Goal: Task Accomplishment & Management: Manage account settings

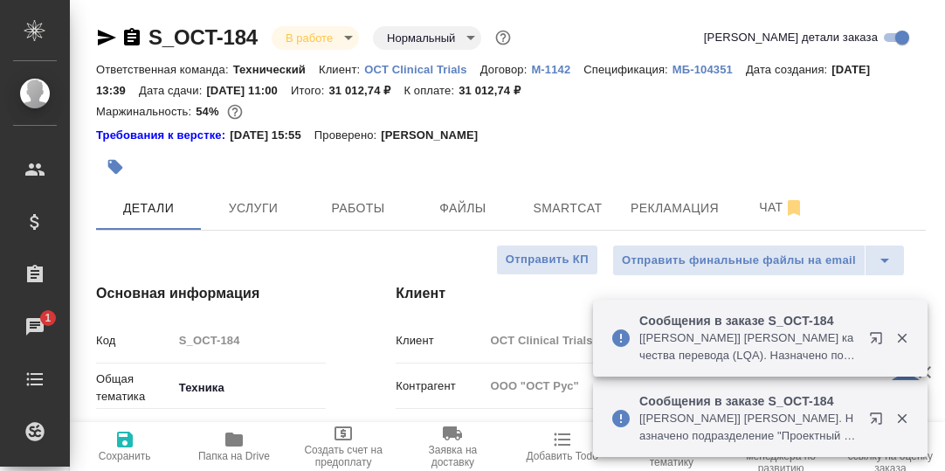
select select "RU"
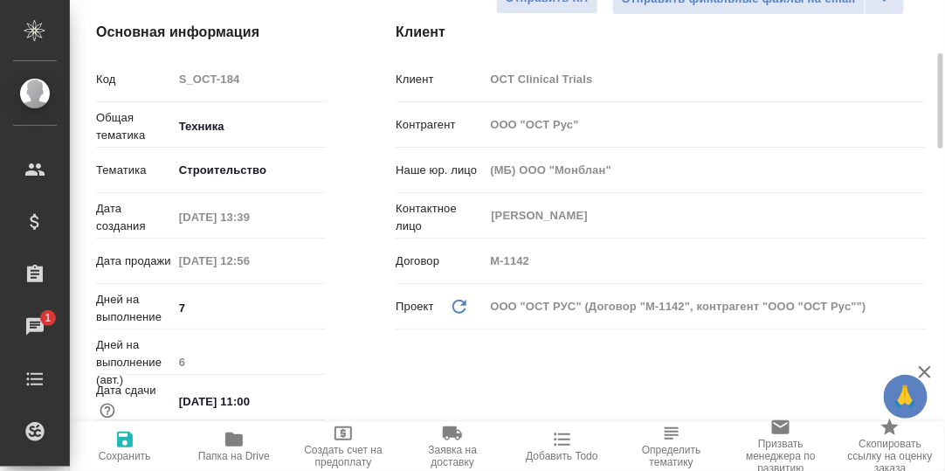
scroll to position [86, 0]
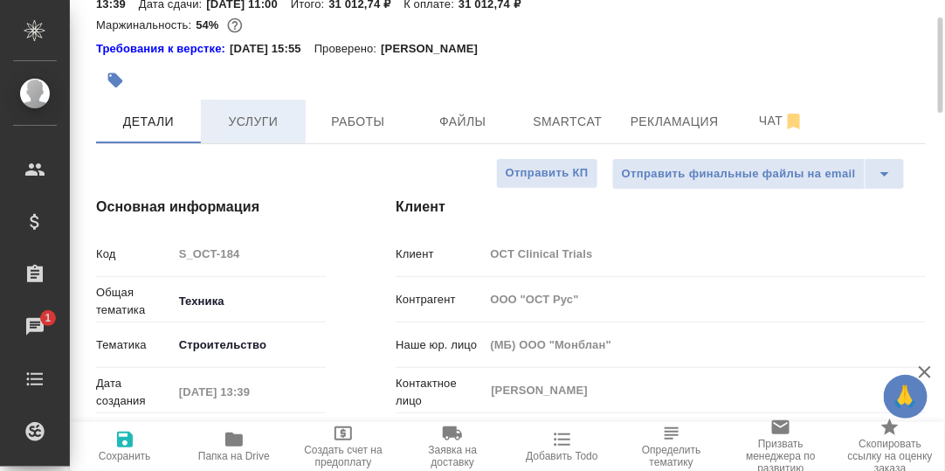
click at [251, 114] on span "Услуги" at bounding box center [253, 122] width 84 height 22
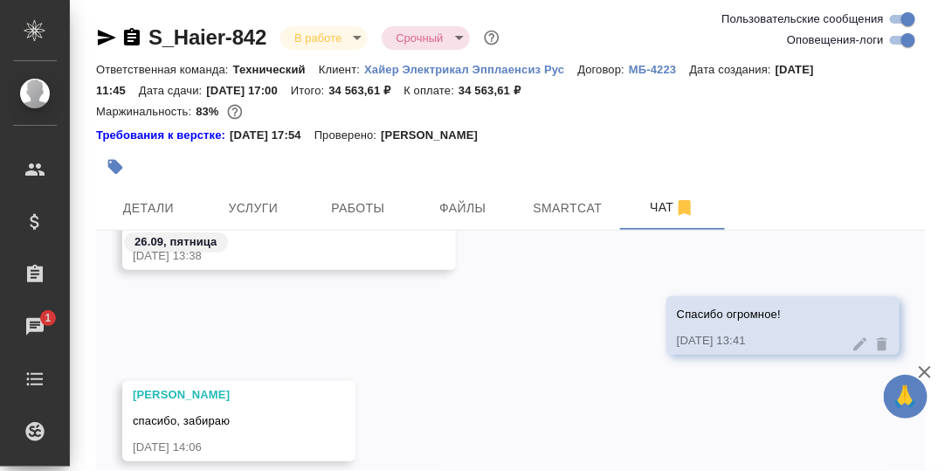
scroll to position [122, 0]
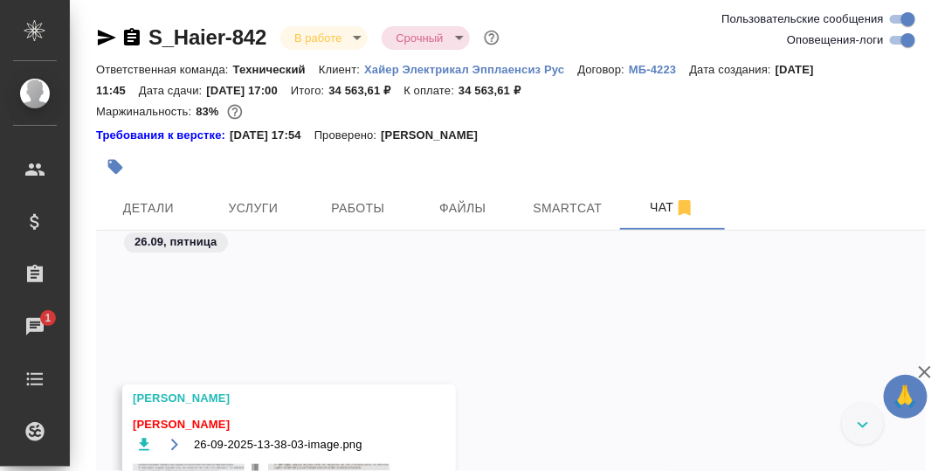
scroll to position [43088, 0]
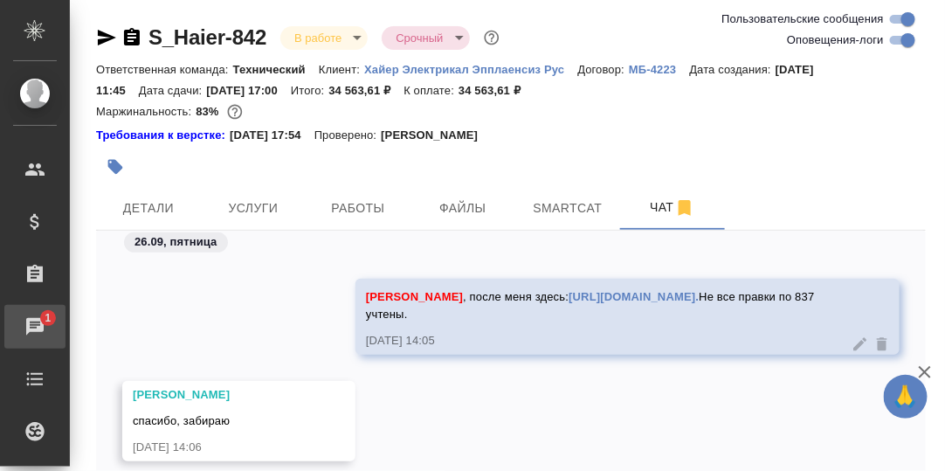
click at [35, 322] on div "Чаты" at bounding box center [13, 326] width 44 height 26
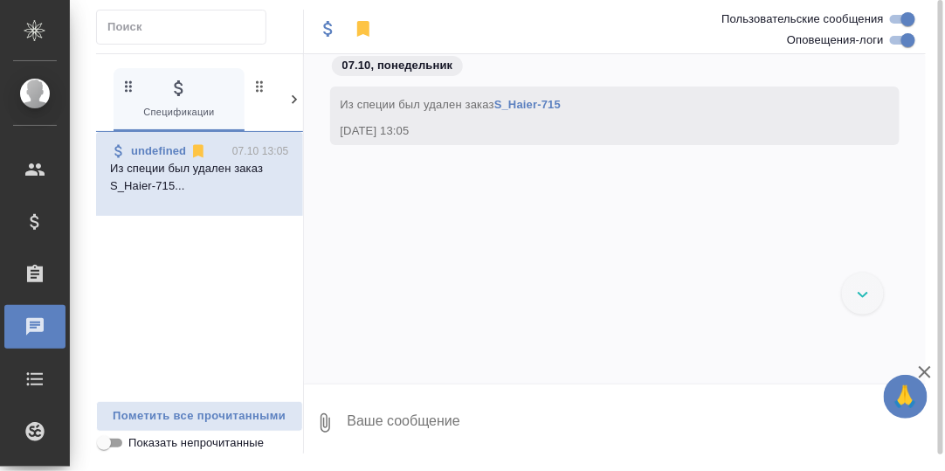
click at [292, 94] on icon at bounding box center [293, 99] width 17 height 17
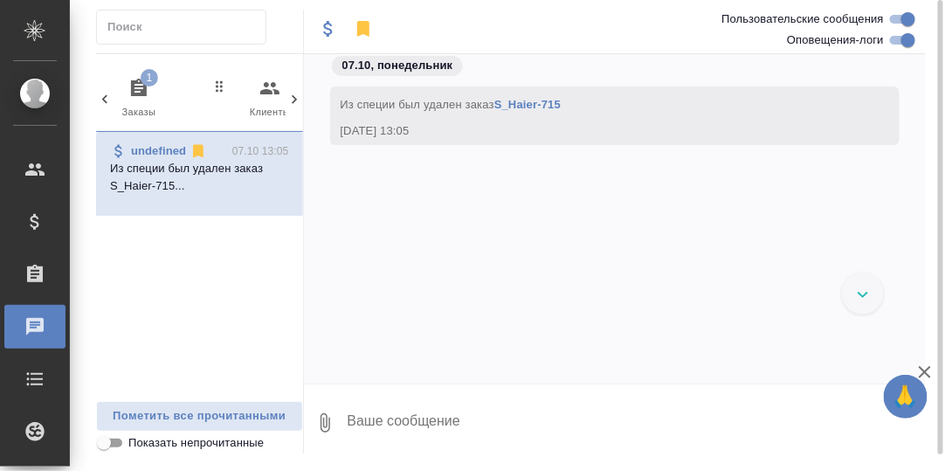
click at [143, 82] on span "1" at bounding box center [149, 77] width 17 height 17
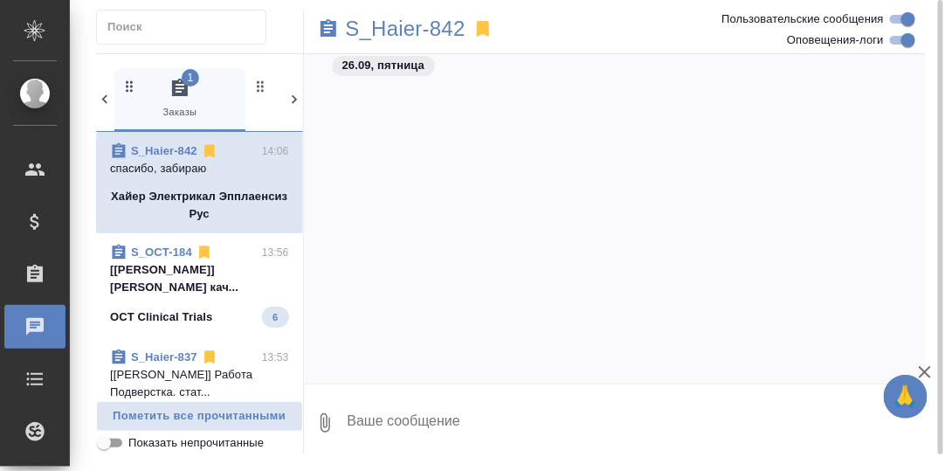
scroll to position [15032, 0]
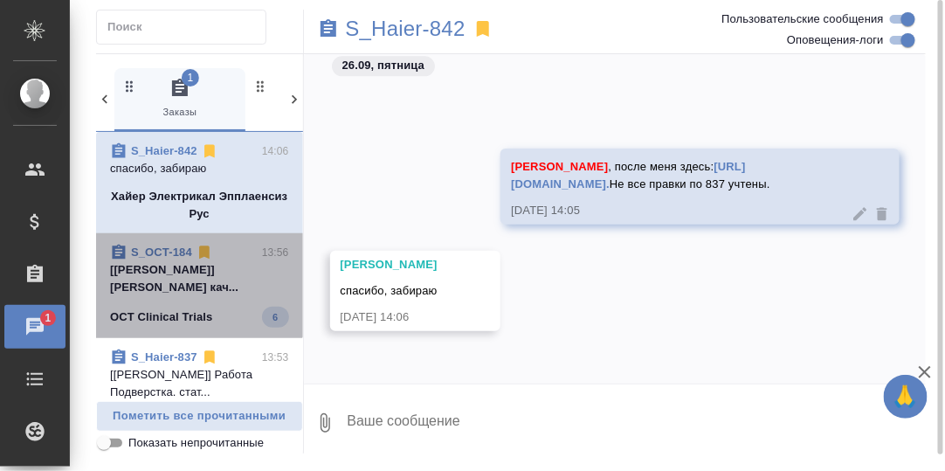
drag, startPoint x: 198, startPoint y: 268, endPoint x: 307, endPoint y: 279, distance: 109.7
click at [199, 268] on p "[[PERSON_NAME]] [PERSON_NAME] кач..." at bounding box center [199, 278] width 179 height 35
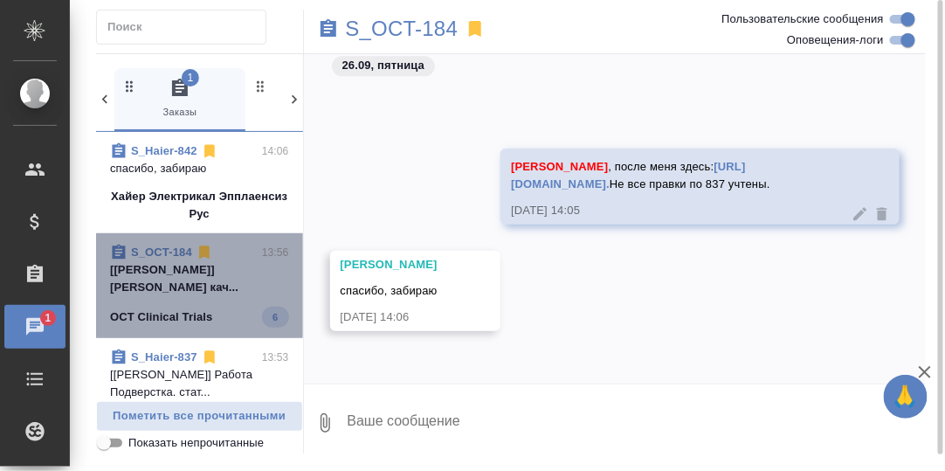
drag, startPoint x: 211, startPoint y: 275, endPoint x: 347, endPoint y: 300, distance: 137.7
click at [215, 276] on p "[[PERSON_NAME]] [PERSON_NAME] кач..." at bounding box center [199, 278] width 179 height 35
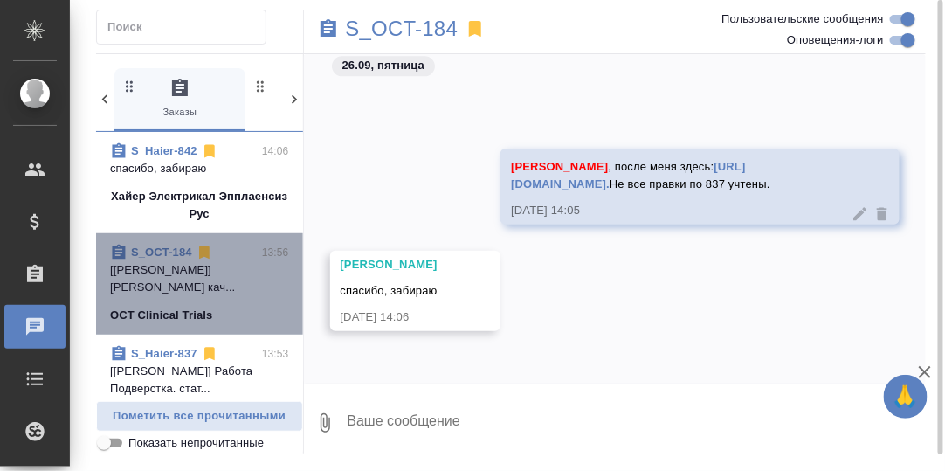
drag, startPoint x: 210, startPoint y: 267, endPoint x: 228, endPoint y: 271, distance: 17.8
click at [210, 266] on p "[[PERSON_NAME]] [PERSON_NAME] кач..." at bounding box center [199, 278] width 179 height 35
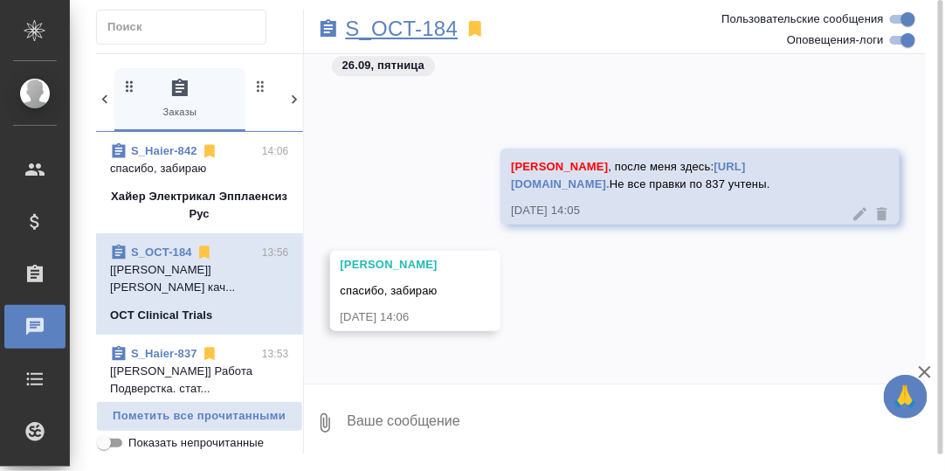
click at [400, 33] on p "S_OCT-184" at bounding box center [402, 28] width 113 height 17
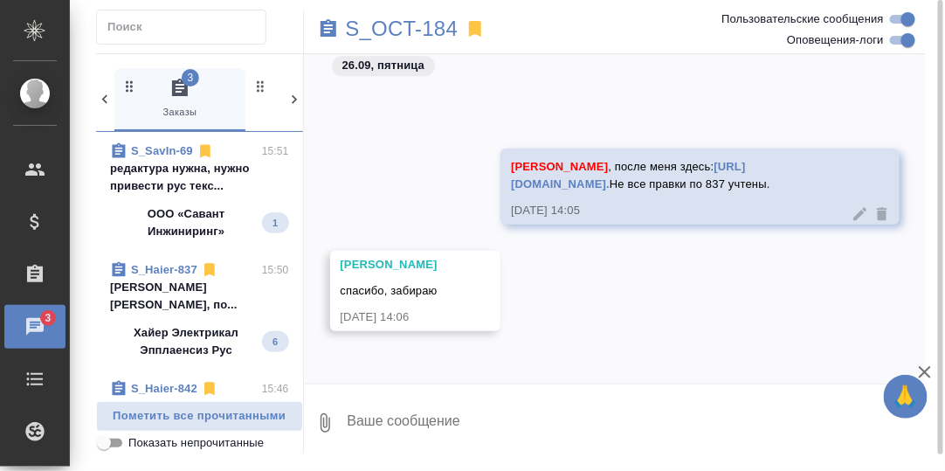
drag, startPoint x: 175, startPoint y: 170, endPoint x: 201, endPoint y: 171, distance: 25.3
click at [179, 171] on p "редактура нужна, нужно привести рус текс..." at bounding box center [199, 177] width 179 height 35
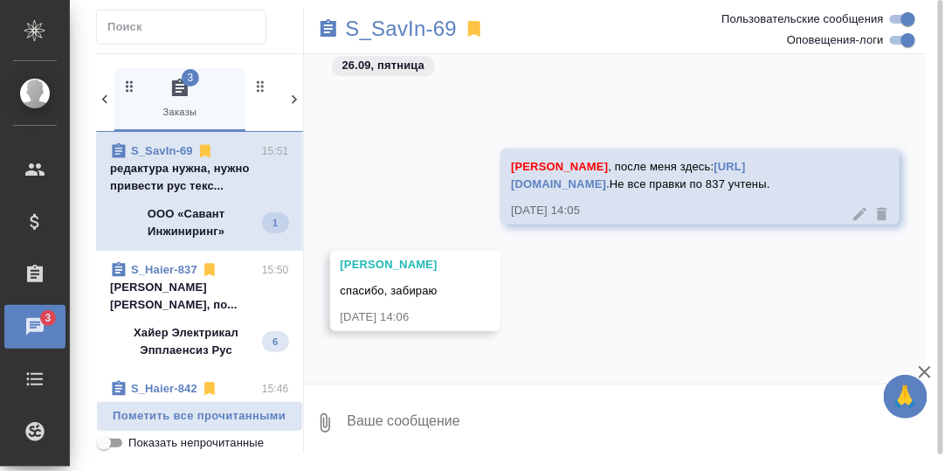
scroll to position [2279, 0]
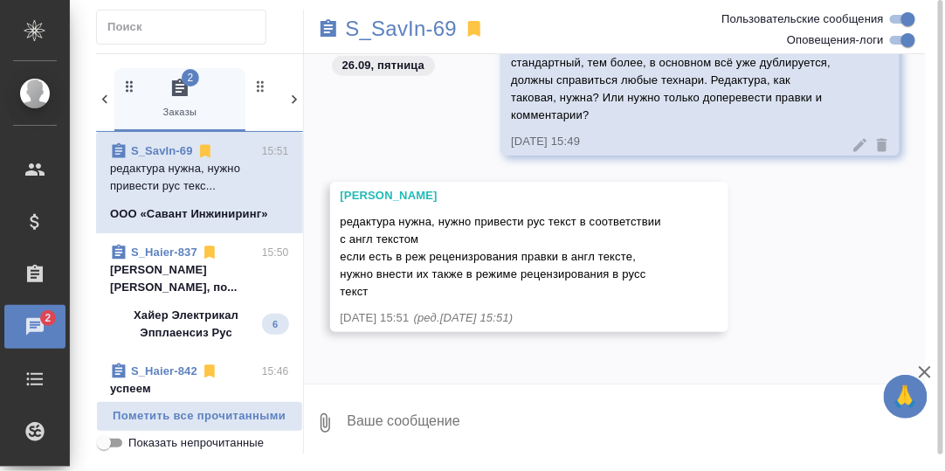
click at [523, 415] on textarea at bounding box center [636, 422] width 581 height 59
type textarea "Н"
type textarea "И"
type textarea "Мне кажется, технари тут лучше справятся."
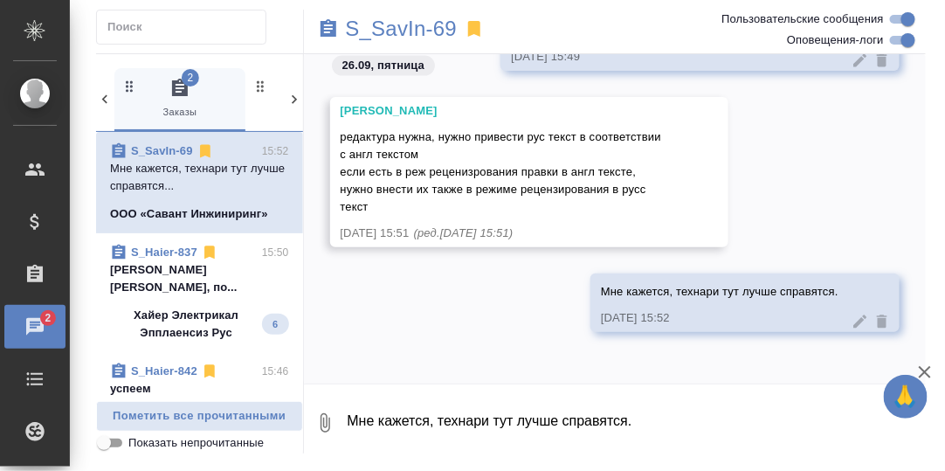
drag, startPoint x: 137, startPoint y: 273, endPoint x: 160, endPoint y: 277, distance: 23.0
click at [139, 274] on p "Линова Полина Арсеньева Вера Девочки, по..." at bounding box center [199, 278] width 179 height 35
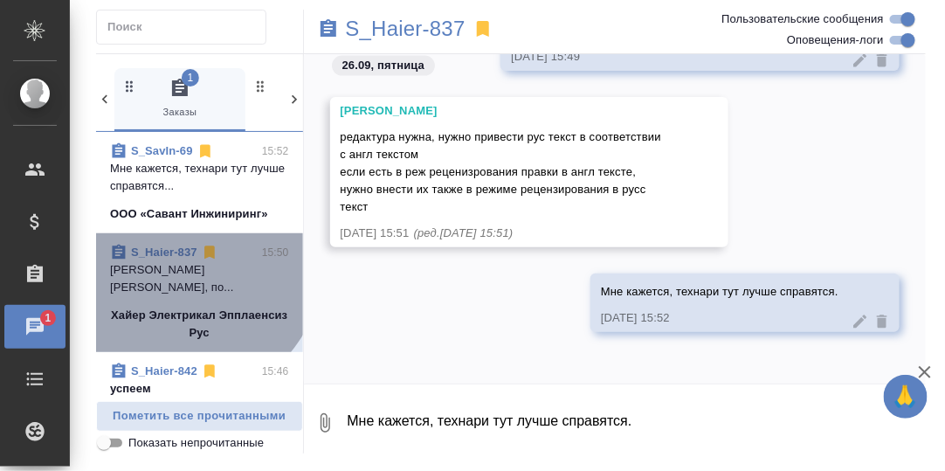
click at [184, 264] on p "Линова Полина Арсеньева Вера Девочки, по..." at bounding box center [199, 278] width 179 height 35
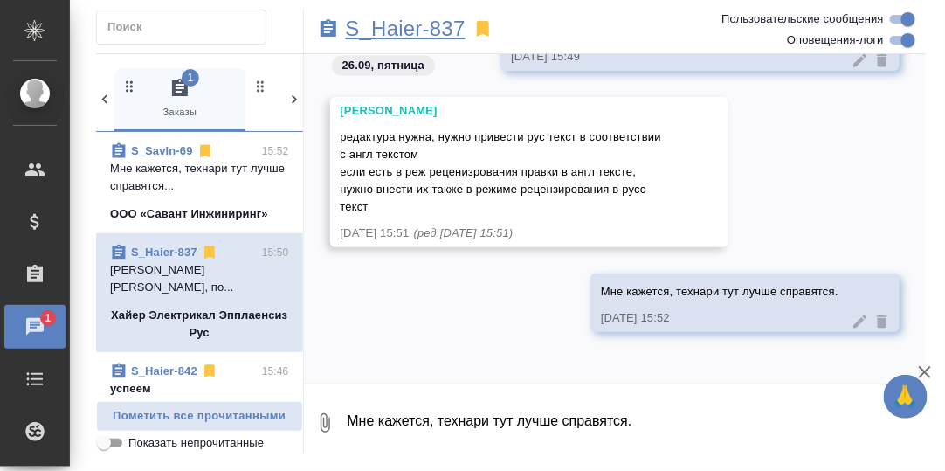
click at [402, 31] on p "S_Haier-837" at bounding box center [406, 28] width 120 height 17
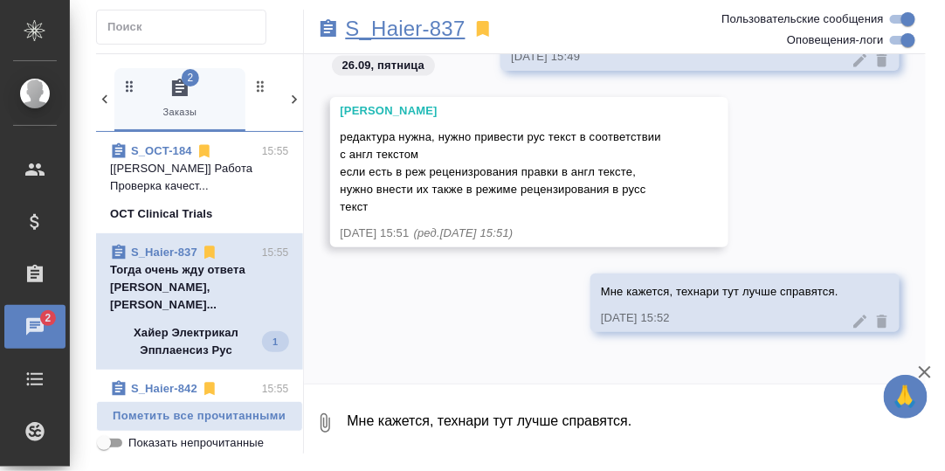
scroll to position [2492, 0]
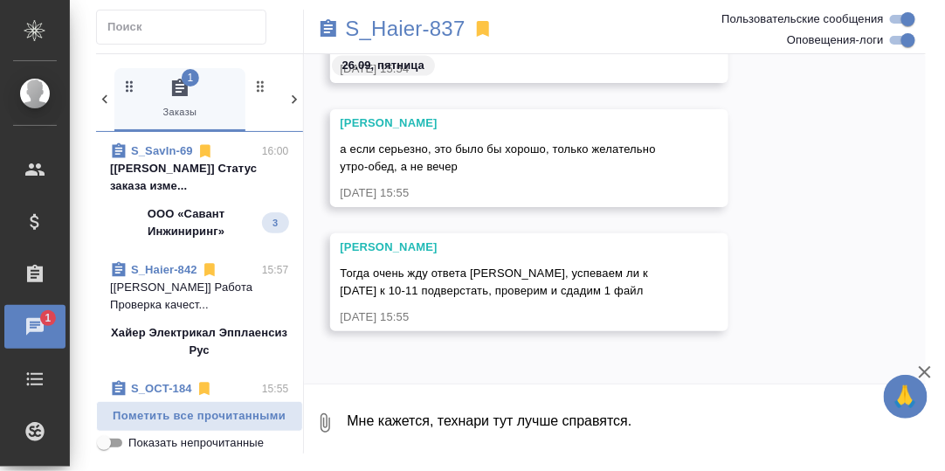
click at [209, 168] on p "[Заборова Александра] Статус заказа изме..." at bounding box center [199, 177] width 179 height 35
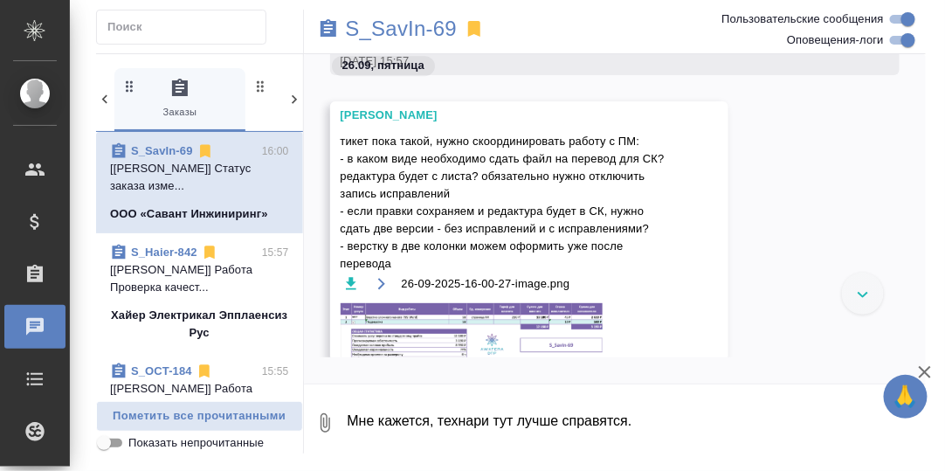
scroll to position [3158, 0]
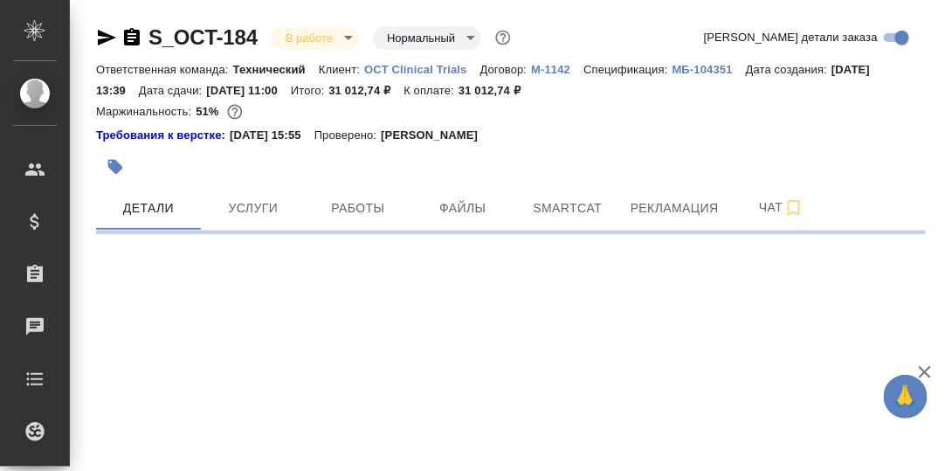
select select "RU"
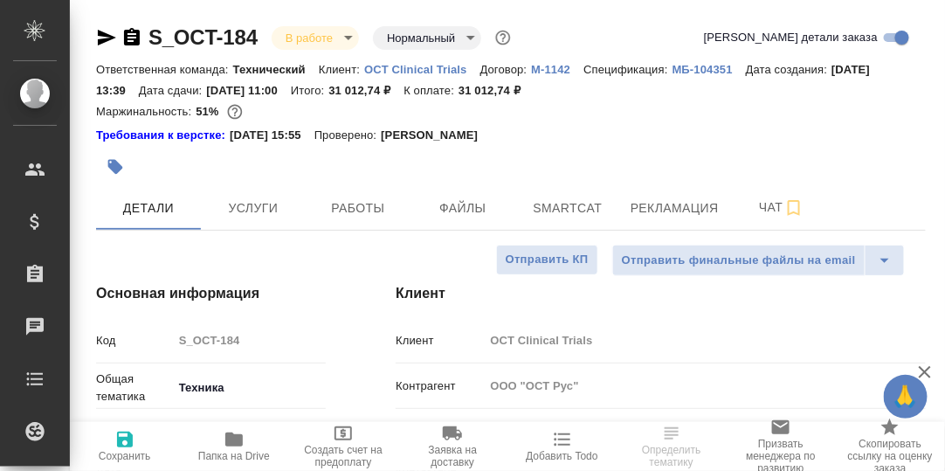
type textarea "x"
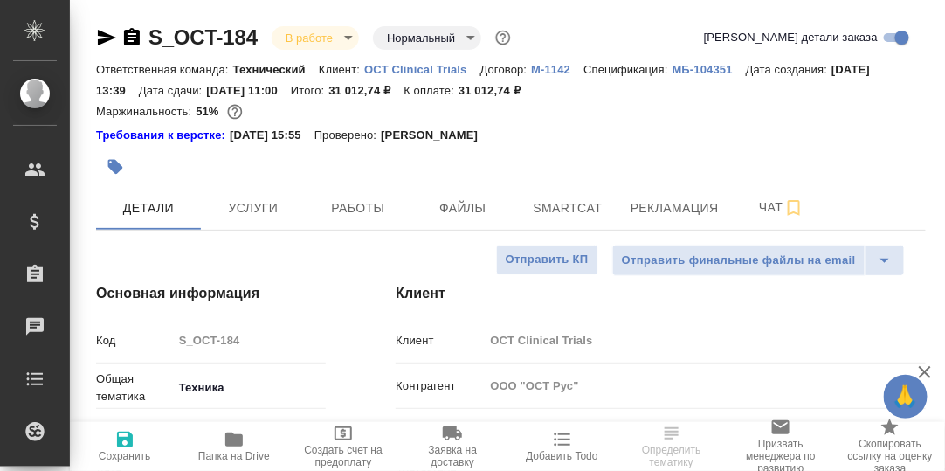
type textarea "x"
click at [768, 210] on span "Чат" at bounding box center [781, 207] width 84 height 22
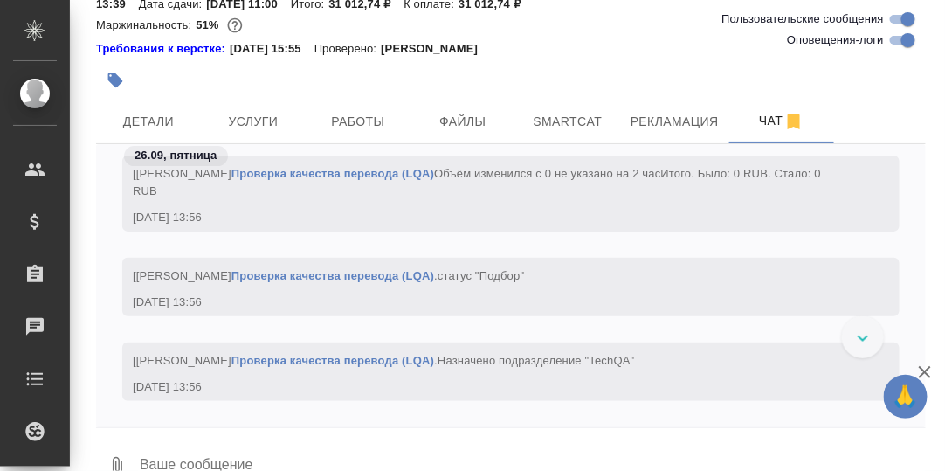
scroll to position [131741, 0]
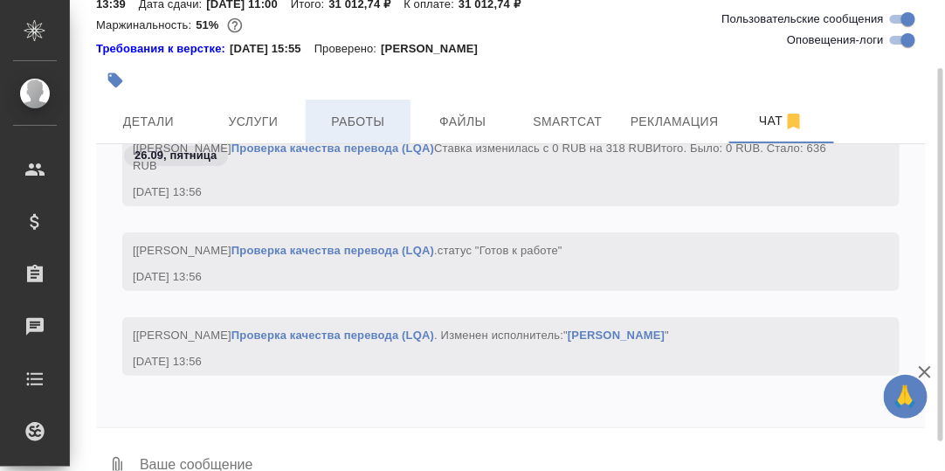
click at [377, 123] on span "Работы" at bounding box center [358, 122] width 84 height 22
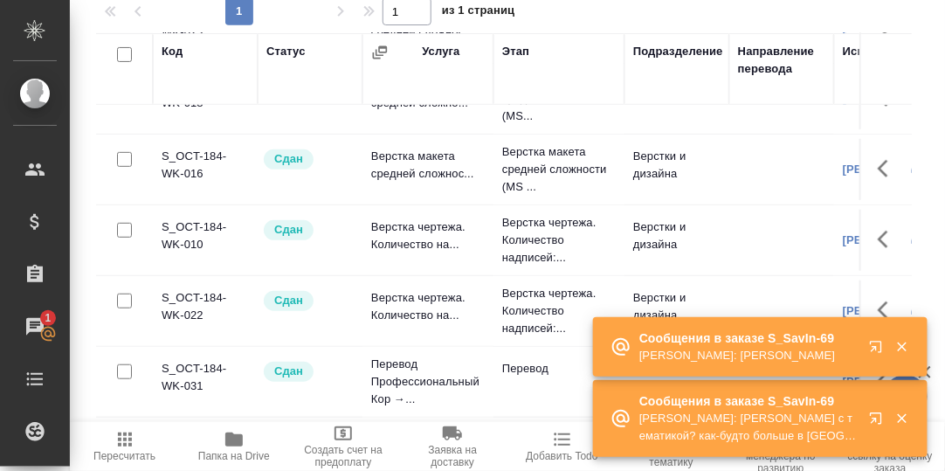
scroll to position [115, 0]
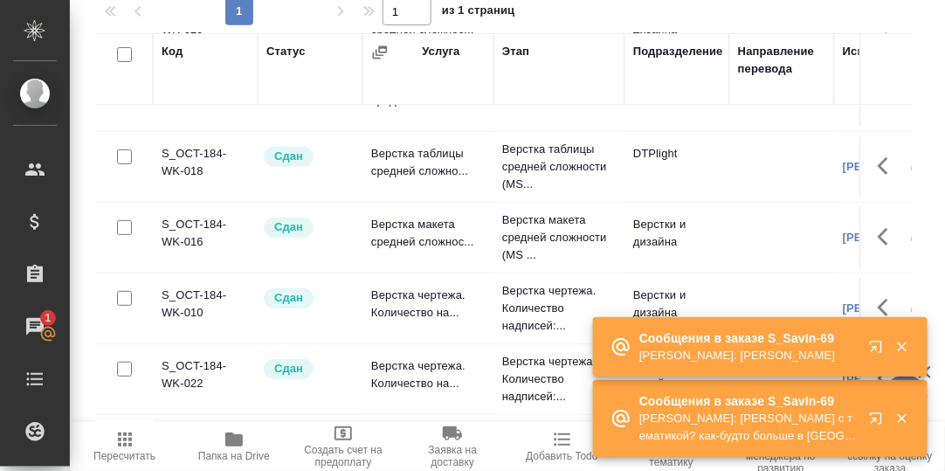
click at [876, 340] on icon "button" at bounding box center [879, 350] width 21 height 21
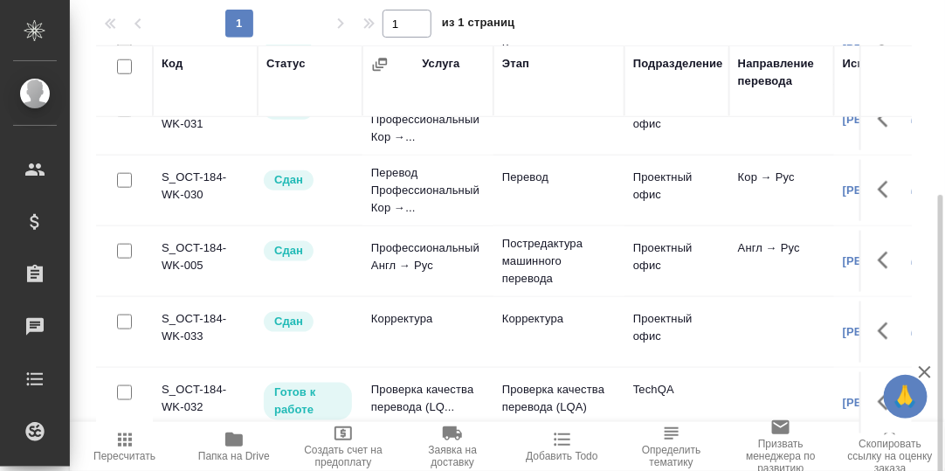
scroll to position [297, 0]
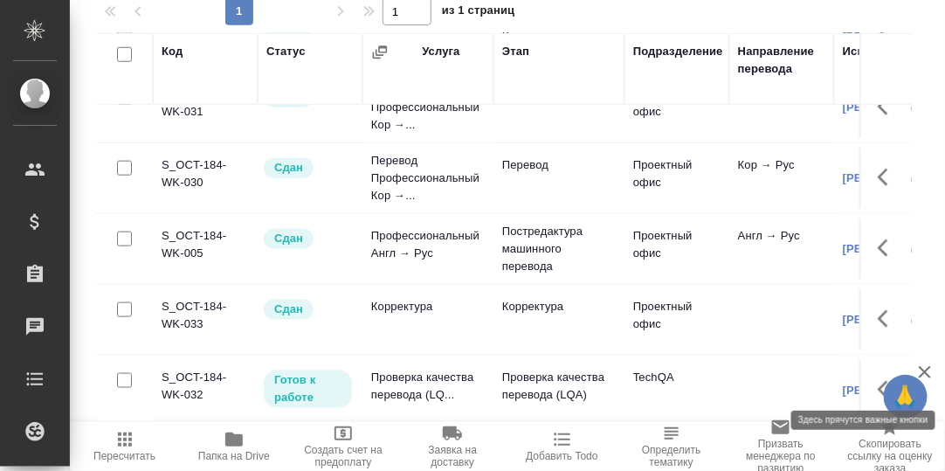
click at [877, 379] on icon "button" at bounding box center [887, 389] width 21 height 21
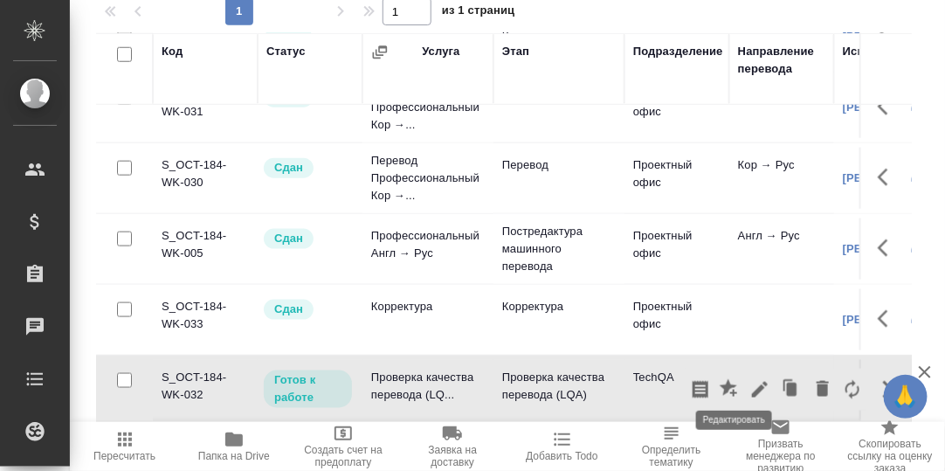
click at [749, 379] on icon "button" at bounding box center [759, 389] width 21 height 21
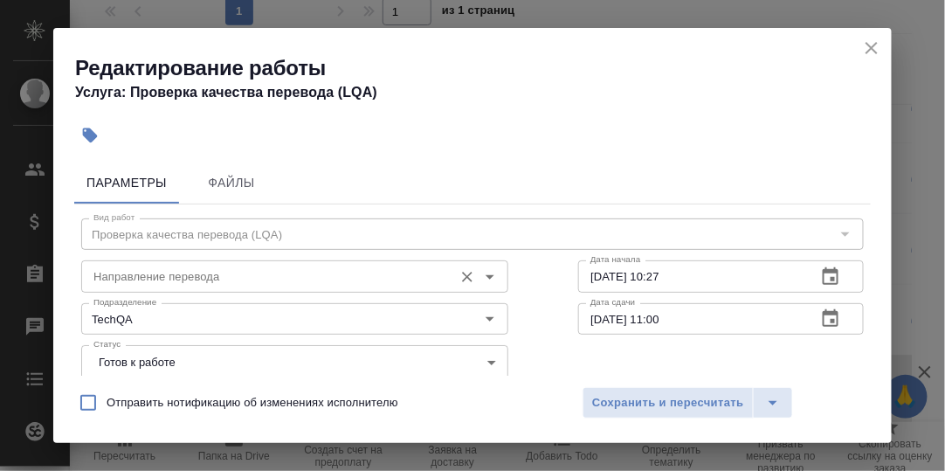
scroll to position [86, 0]
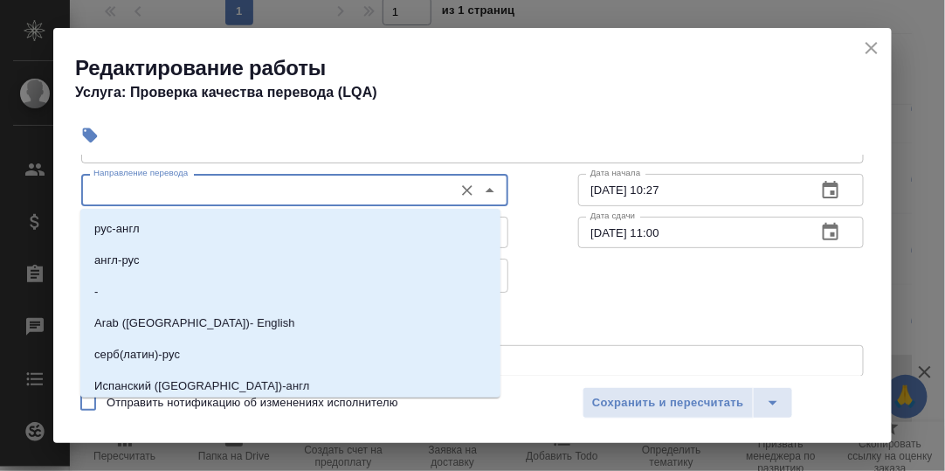
click at [256, 190] on input "Направление перевода" at bounding box center [265, 189] width 358 height 21
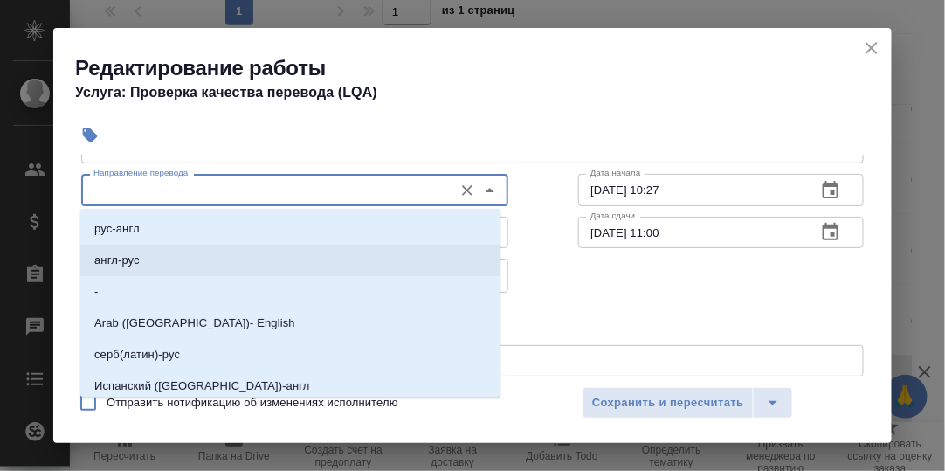
click at [151, 261] on li "англ-рус" at bounding box center [290, 259] width 420 height 31
type input "англ-рус"
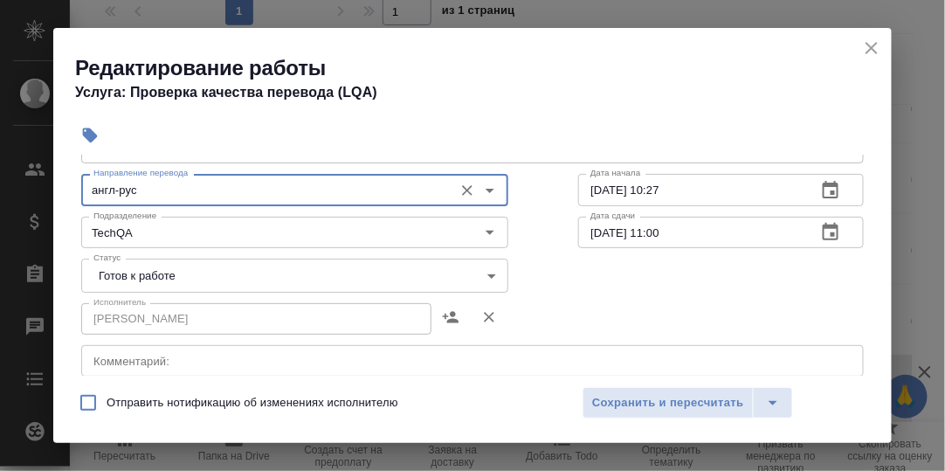
scroll to position [175, 0]
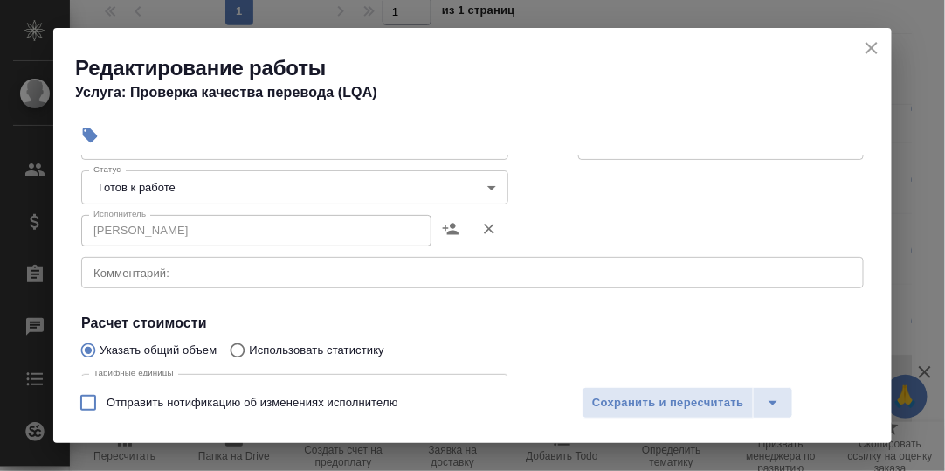
click at [476, 184] on body "🙏 .cls-1 fill:#fff; AWATERA Румянцева Дарья d.rumyantseva Клиенты Спецификации …" at bounding box center [472, 235] width 945 height 471
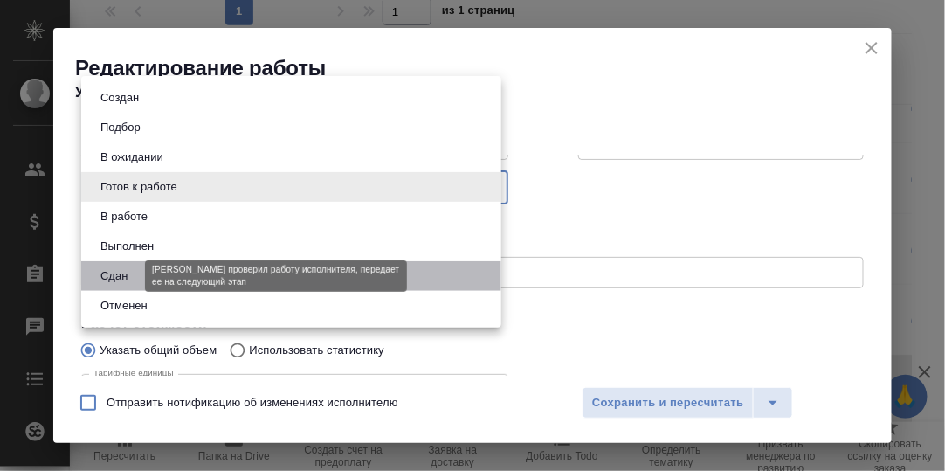
drag, startPoint x: 117, startPoint y: 278, endPoint x: 181, endPoint y: 279, distance: 63.7
click at [118, 278] on button "Сдан" at bounding box center [114, 275] width 38 height 19
type input "closed"
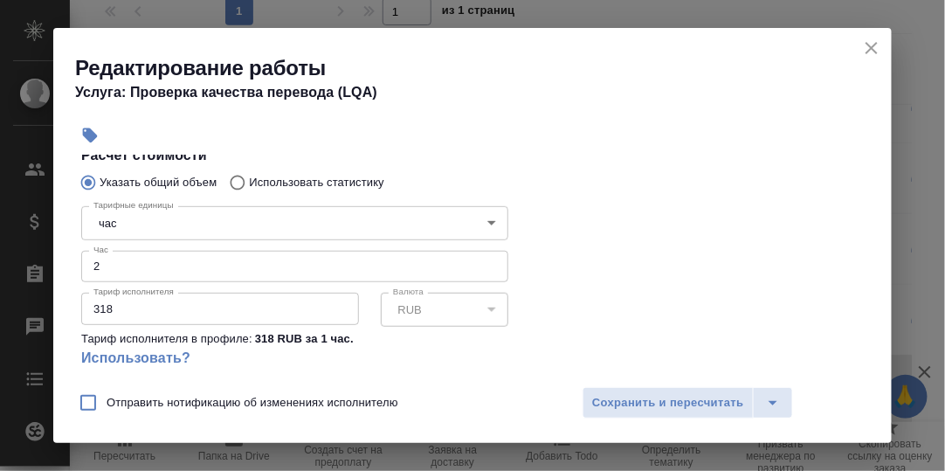
scroll to position [349, 0]
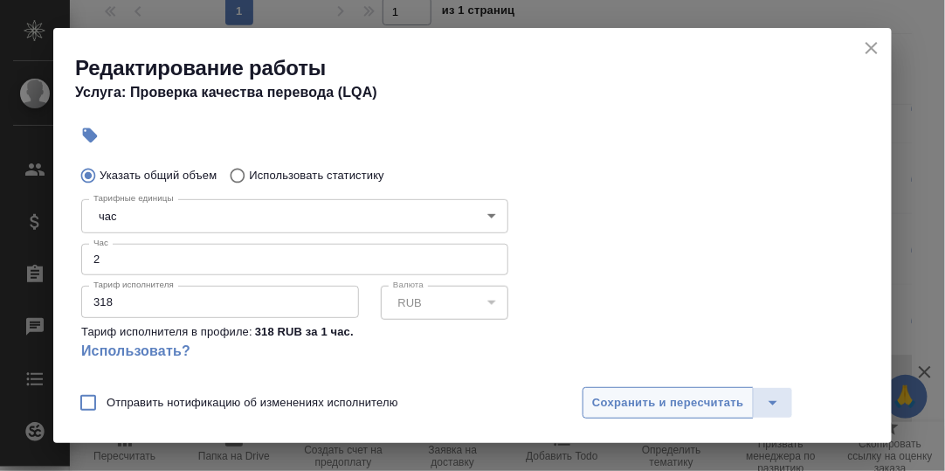
drag, startPoint x: 677, startPoint y: 402, endPoint x: 669, endPoint y: 391, distance: 13.6
click at [676, 401] on span "Сохранить и пересчитать" at bounding box center [668, 403] width 152 height 20
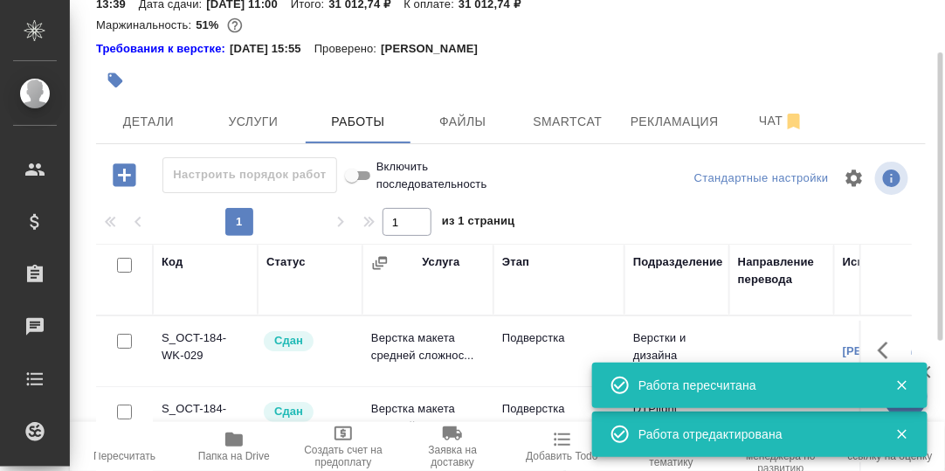
scroll to position [174, 0]
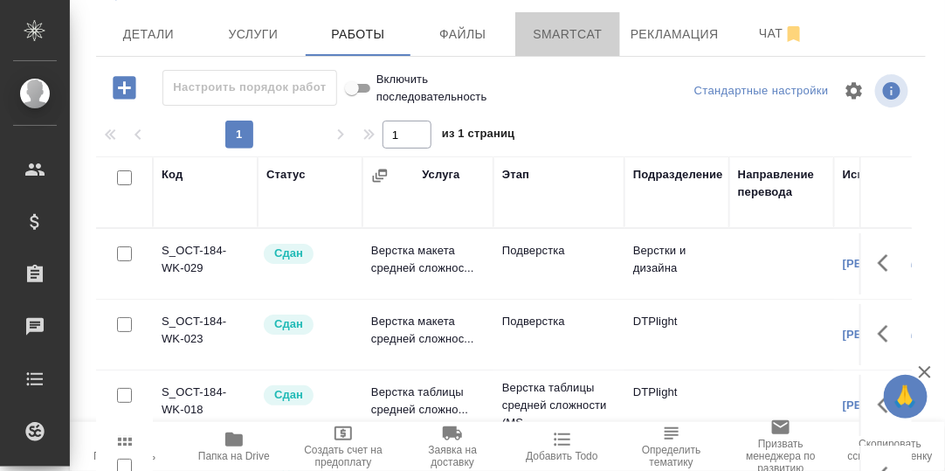
drag, startPoint x: 570, startPoint y: 29, endPoint x: 601, endPoint y: 106, distance: 83.0
click at [570, 29] on span "Smartcat" at bounding box center [568, 35] width 84 height 22
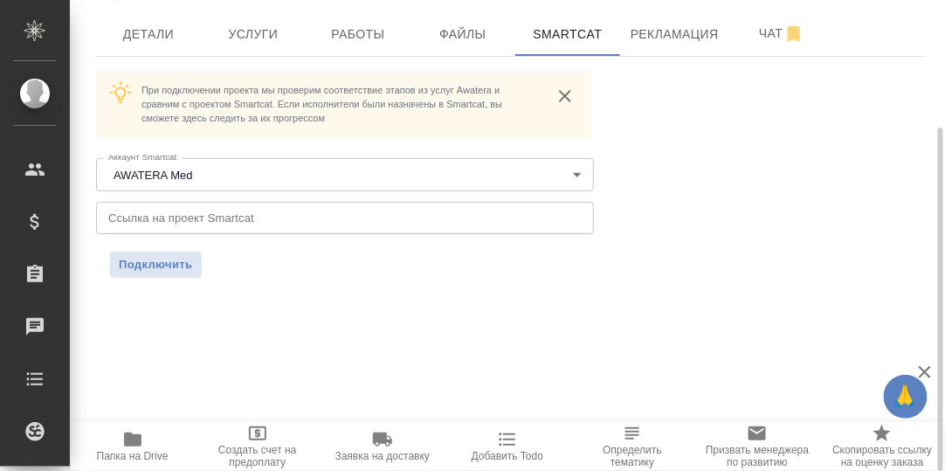
scroll to position [174, 0]
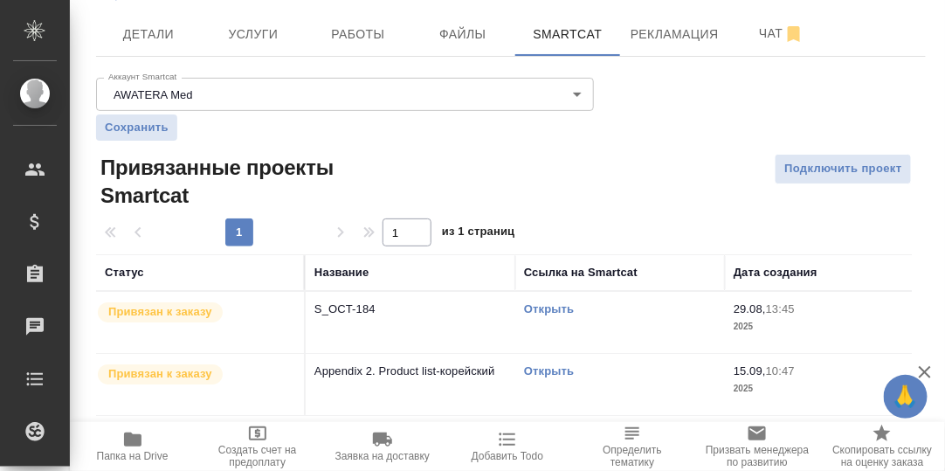
click at [553, 302] on link "Открыть" at bounding box center [549, 308] width 50 height 13
click at [539, 371] on link "Открыть" at bounding box center [549, 370] width 50 height 13
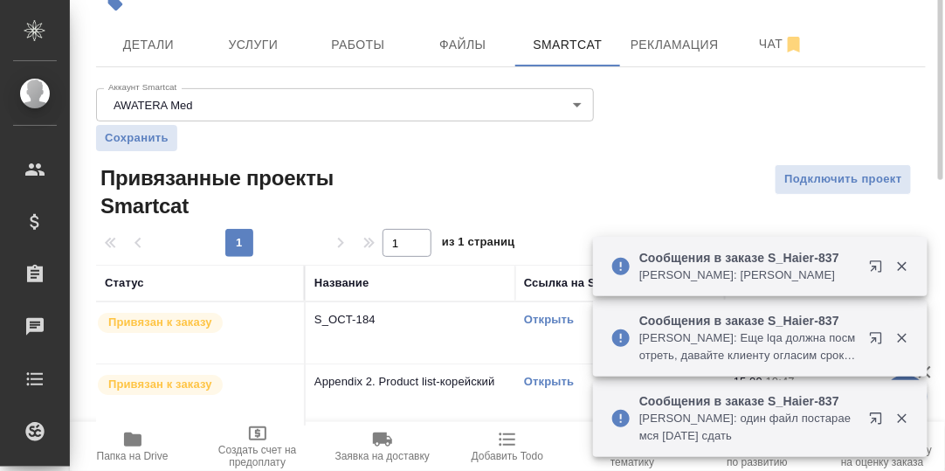
scroll to position [0, 0]
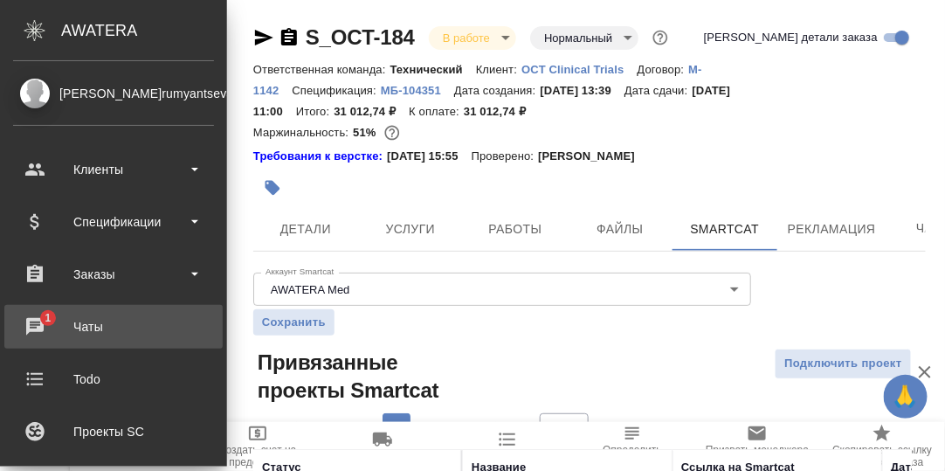
click at [34, 323] on div "Чаты" at bounding box center [113, 326] width 201 height 26
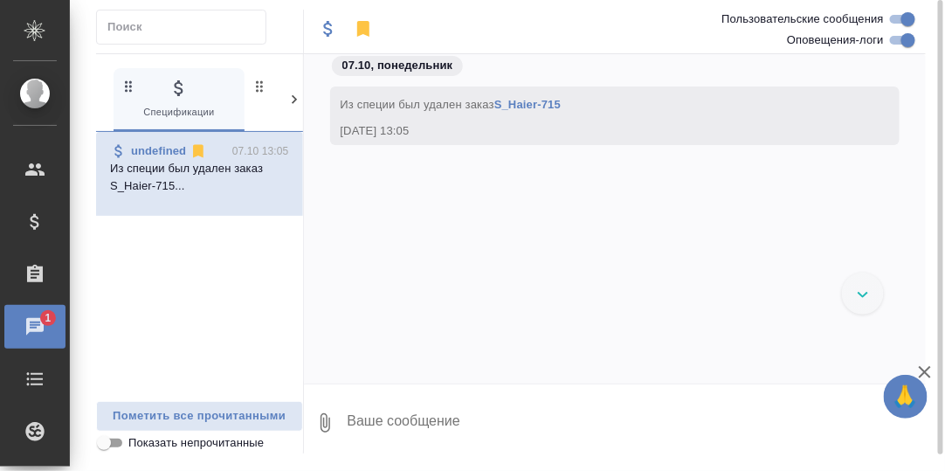
click at [289, 100] on icon at bounding box center [293, 99] width 17 height 17
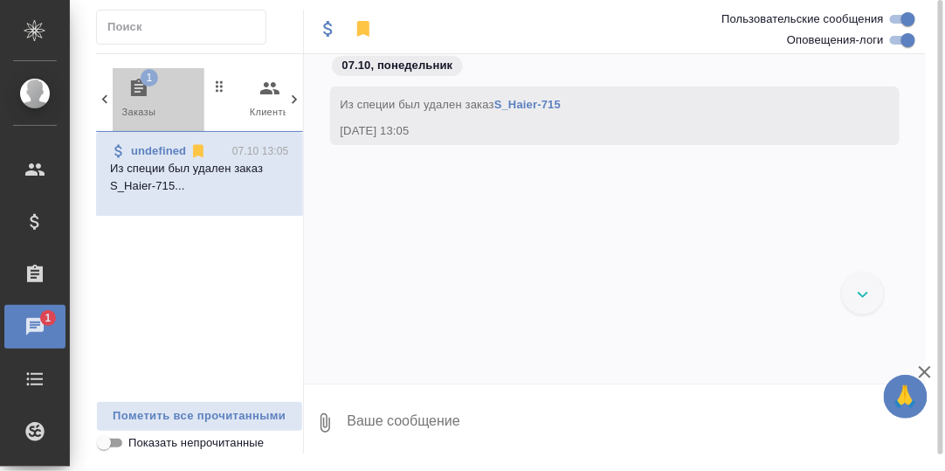
drag, startPoint x: 139, startPoint y: 91, endPoint x: 210, endPoint y: 192, distance: 124.0
click at [139, 92] on icon "button" at bounding box center [138, 88] width 21 height 21
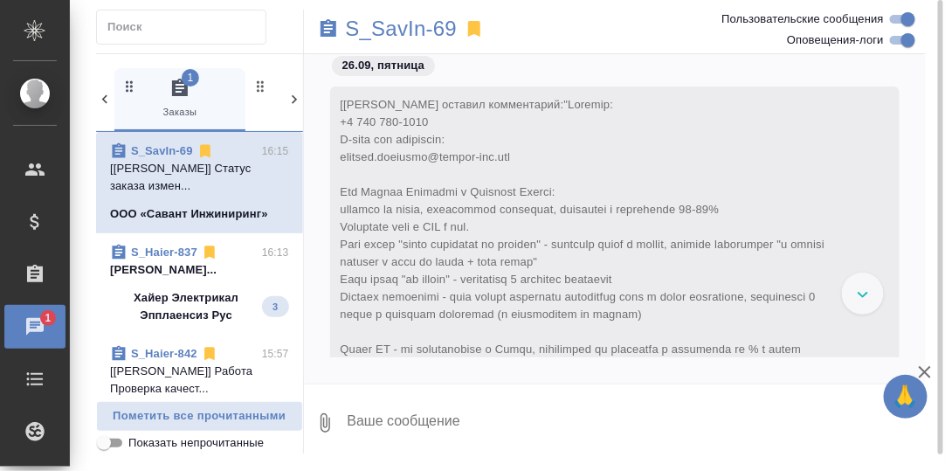
scroll to position [2740, 0]
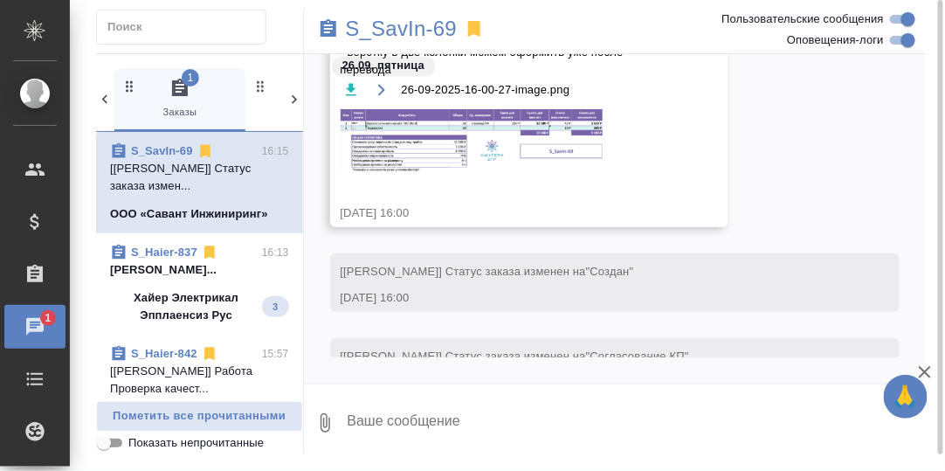
click at [198, 276] on p "Усманова Ольга..." at bounding box center [199, 269] width 179 height 17
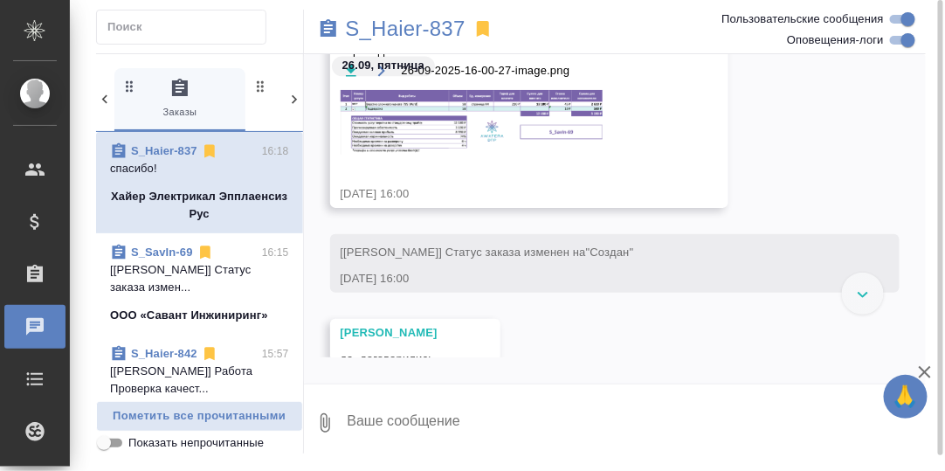
scroll to position [2934, 0]
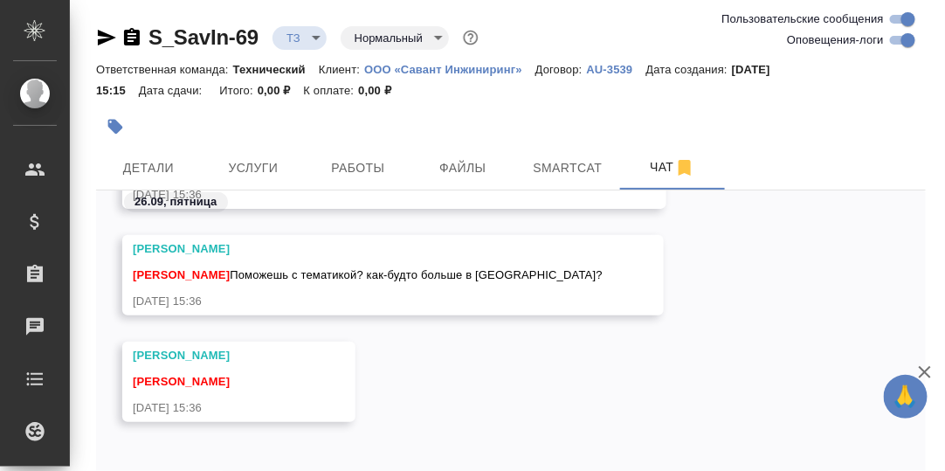
scroll to position [82, 0]
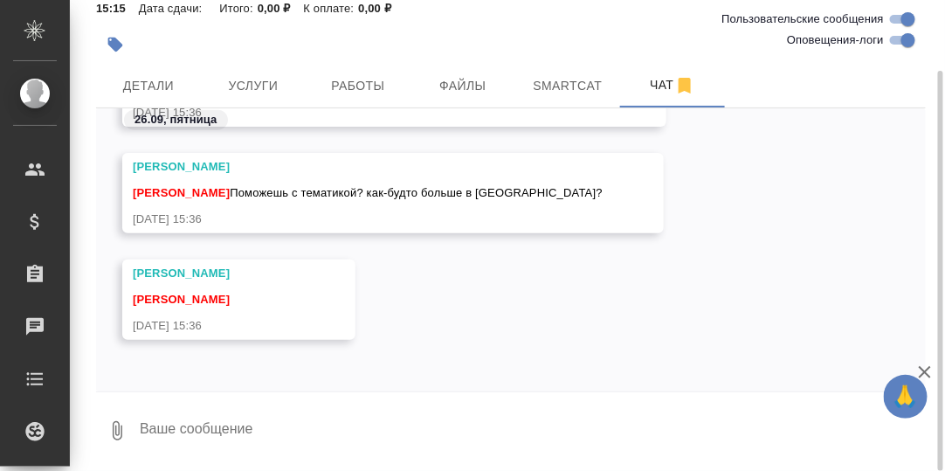
click at [248, 424] on textarea at bounding box center [531, 430] width 787 height 59
type textarea "Сейчас"
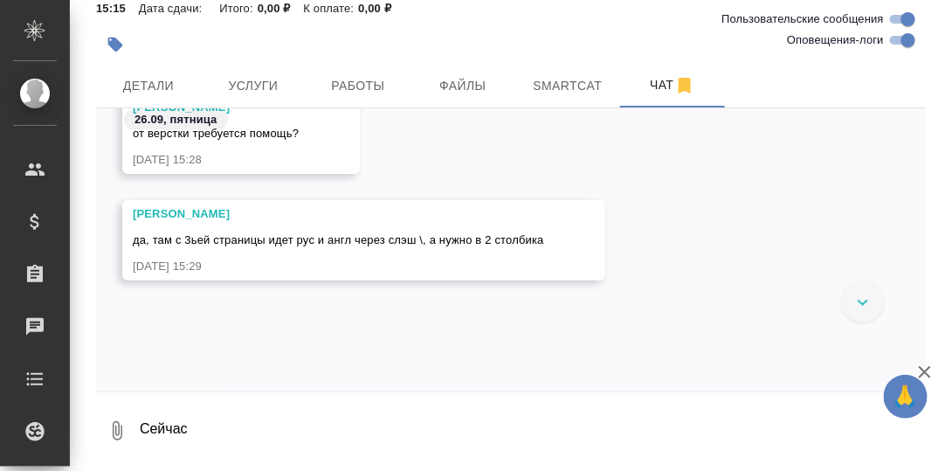
scroll to position [1831, 0]
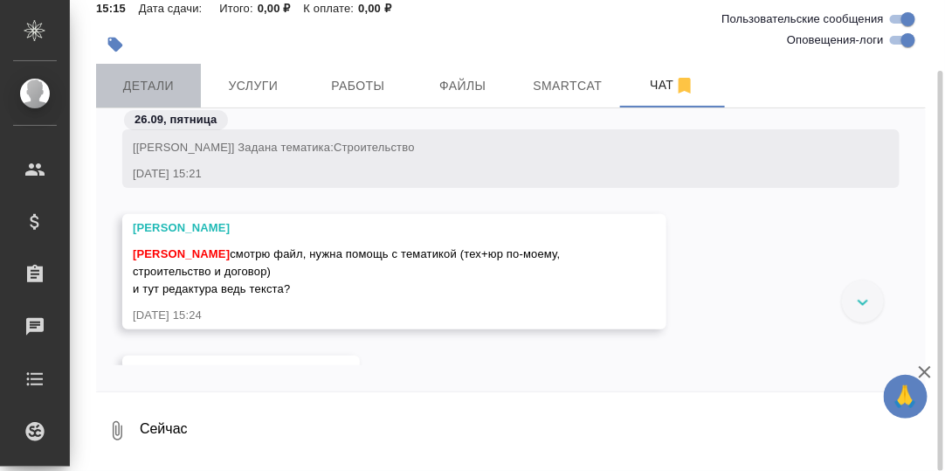
drag, startPoint x: 155, startPoint y: 86, endPoint x: 317, endPoint y: 178, distance: 186.5
click at [155, 87] on span "Детали" at bounding box center [149, 86] width 84 height 22
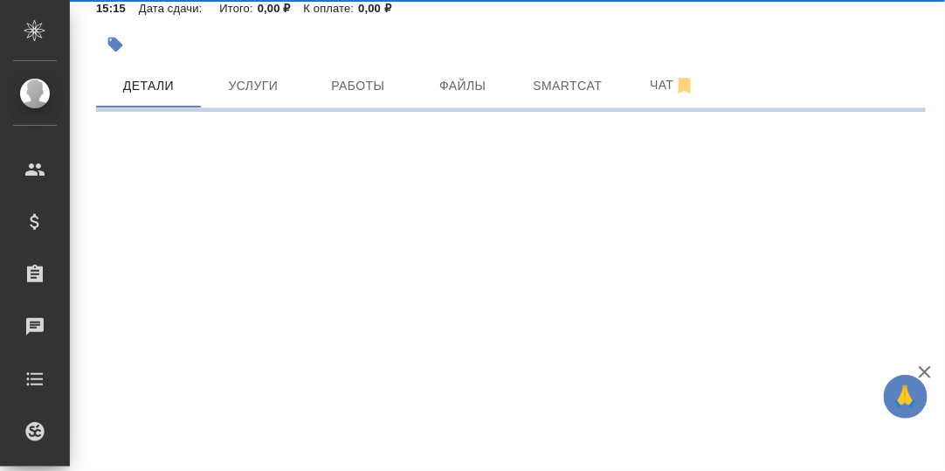
select select "RU"
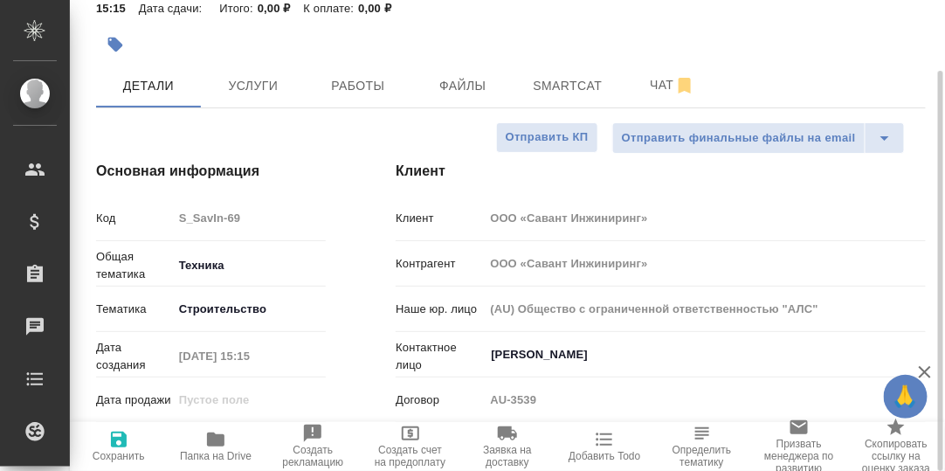
type textarea "x"
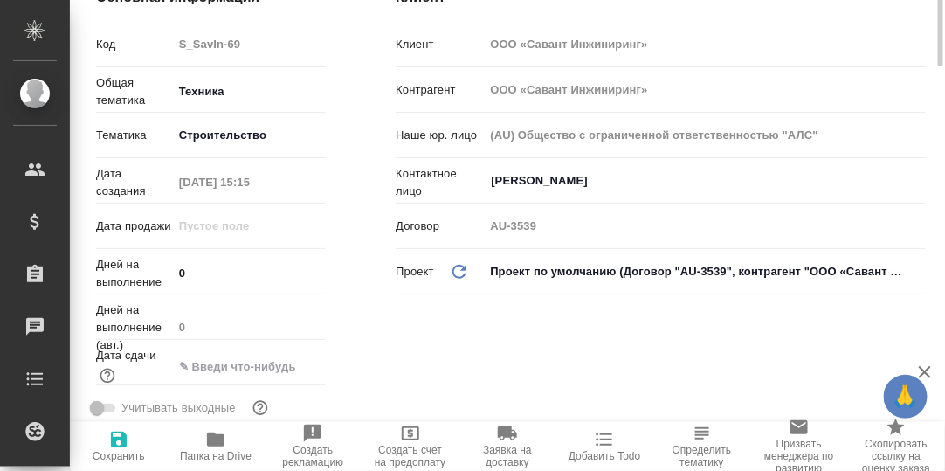
scroll to position [343, 0]
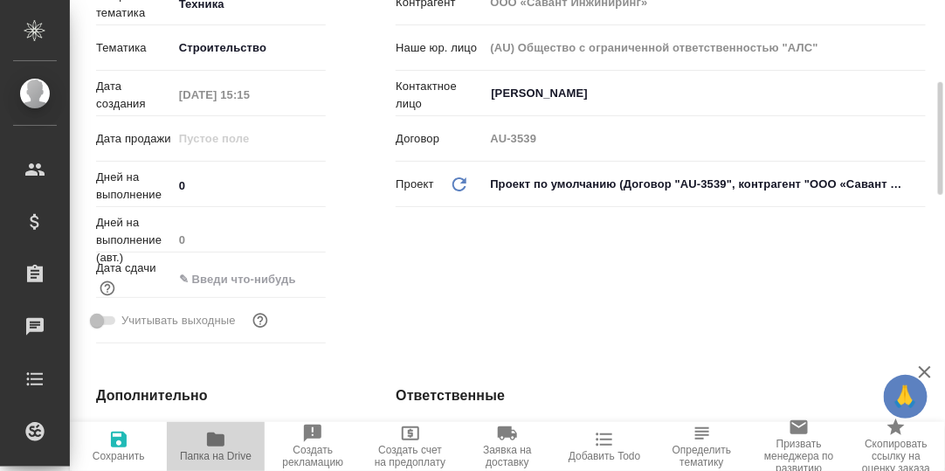
click at [212, 441] on icon "button" at bounding box center [215, 439] width 17 height 14
type textarea "x"
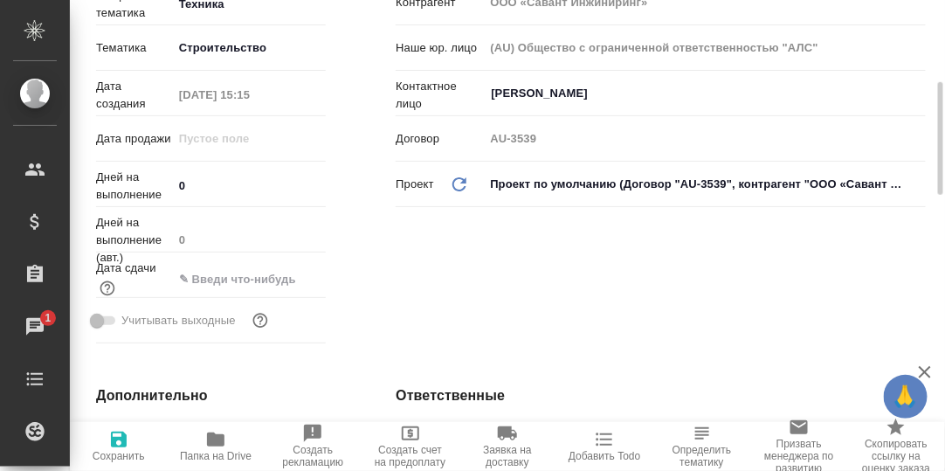
type textarea "x"
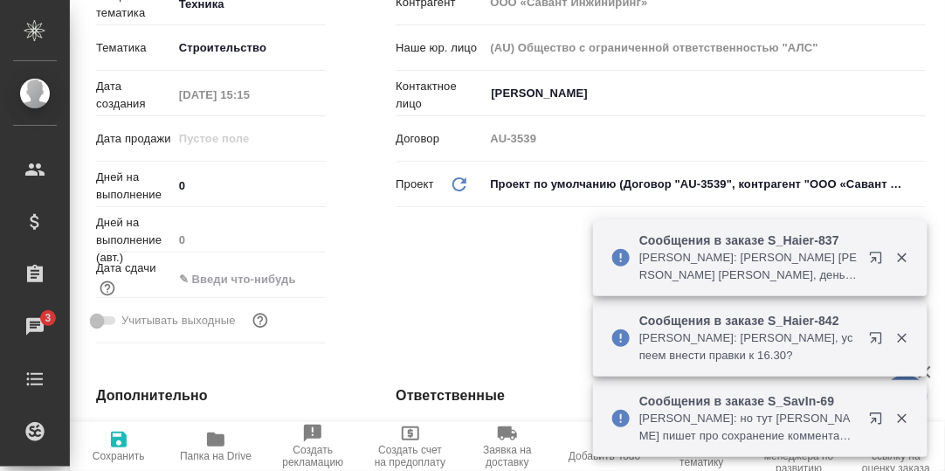
scroll to position [0, 0]
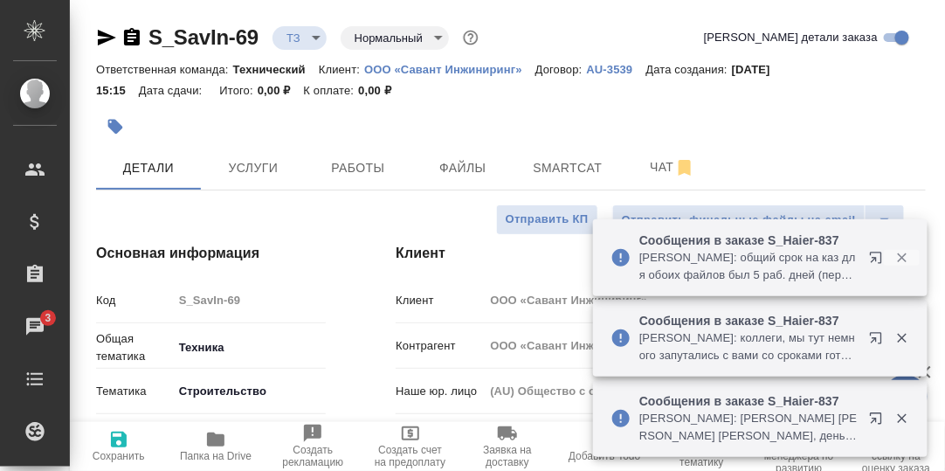
click at [909, 258] on icon "button" at bounding box center [902, 258] width 16 height 16
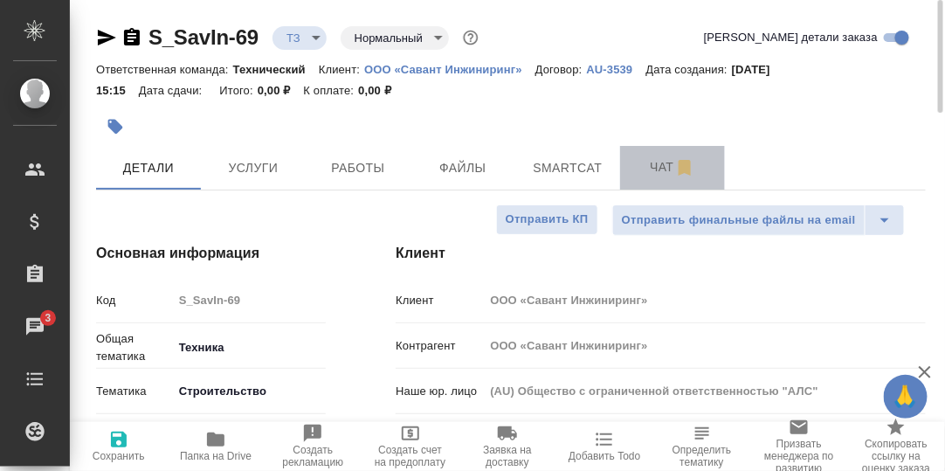
click at [666, 168] on span "Чат" at bounding box center [672, 167] width 84 height 22
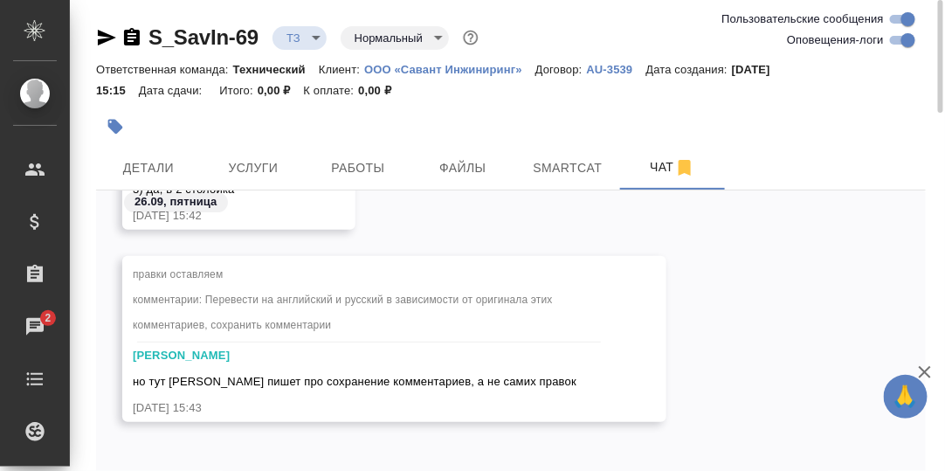
scroll to position [82, 0]
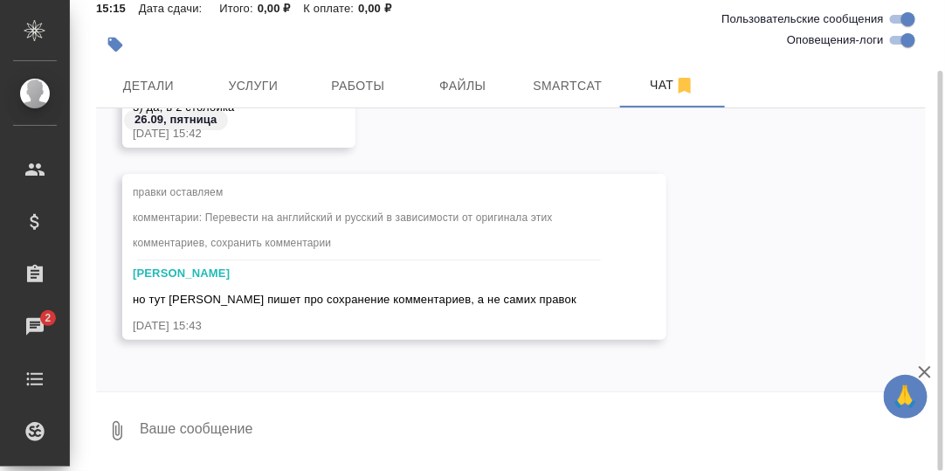
click at [335, 427] on textarea at bounding box center [531, 430] width 787 height 59
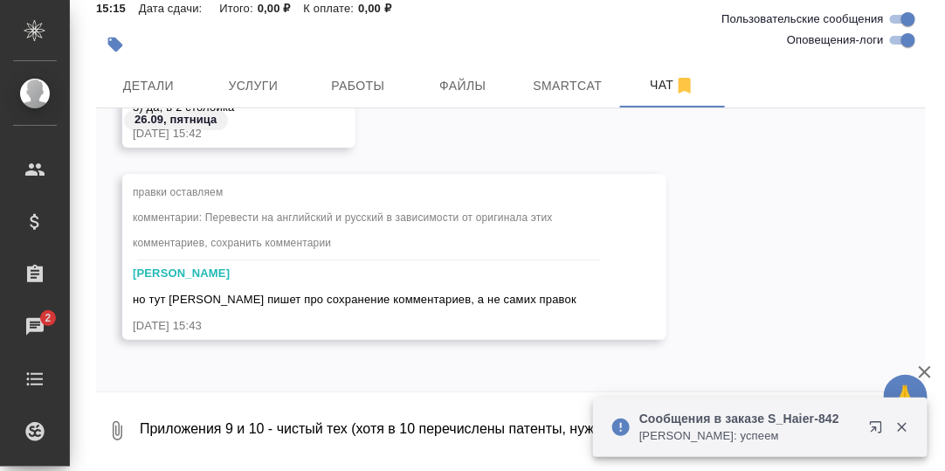
click at [905, 426] on icon "button" at bounding box center [902, 427] width 16 height 16
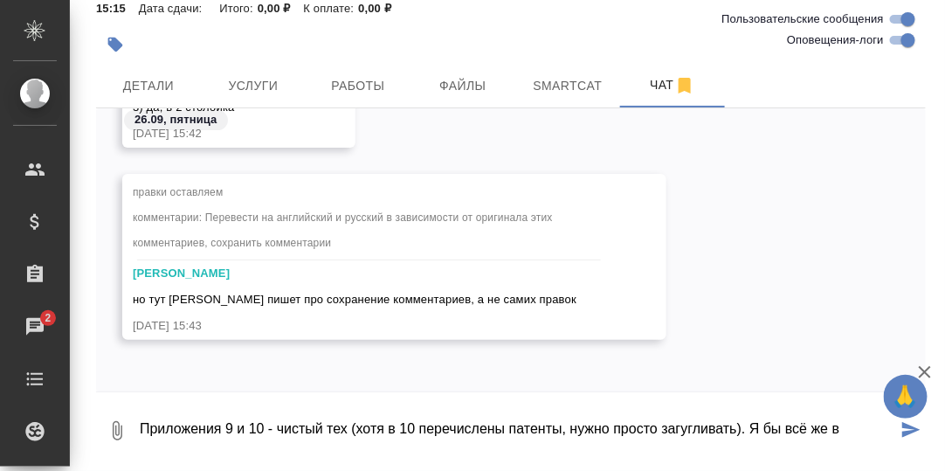
click at [847, 429] on textarea "Приложения 9 и 10 - чистый тех (хотя в 10 перечислены патенты, нужно просто заг…" at bounding box center [517, 430] width 759 height 59
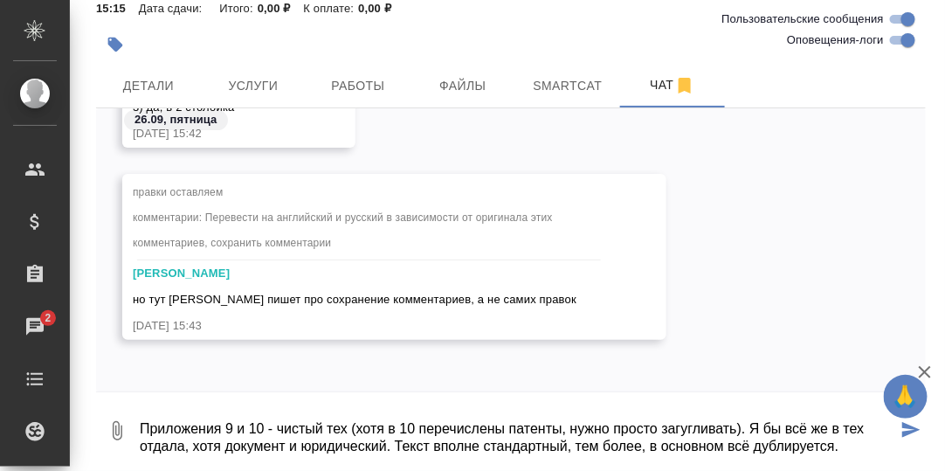
drag, startPoint x: 755, startPoint y: 445, endPoint x: 737, endPoint y: 444, distance: 18.4
click at [754, 445] on textarea "Приложения 9 и 10 - чистый тех (хотя в 10 перечислены патенты, нужно просто заг…" at bounding box center [517, 430] width 759 height 59
click at [828, 443] on textarea "Приложения 9 и 10 - чистый тех (хотя в 10 перечислены патенты, нужно просто заг…" at bounding box center [517, 430] width 759 height 59
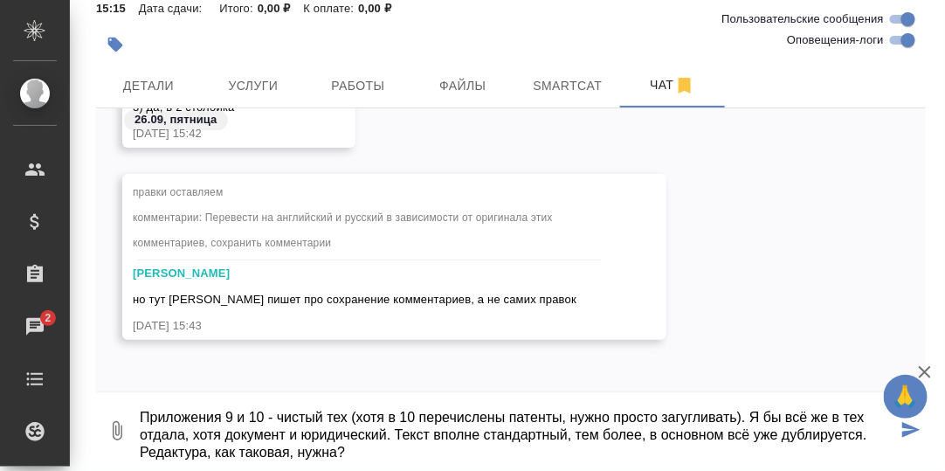
click at [850, 434] on textarea "Приложения 9 и 10 - чистый тех (хотя в 10 перечислены патенты, нужно просто заг…" at bounding box center [517, 430] width 759 height 59
click at [859, 436] on textarea "Приложения 9 и 10 - чистый тех (хотя в 10 перечислены патенты, нужно просто заг…" at bounding box center [517, 430] width 759 height 59
click at [385, 434] on textarea "Приложения 9 и 10 - чистый тех (хотя в 10 перечислены патенты, нужно просто заг…" at bounding box center [517, 430] width 759 height 59
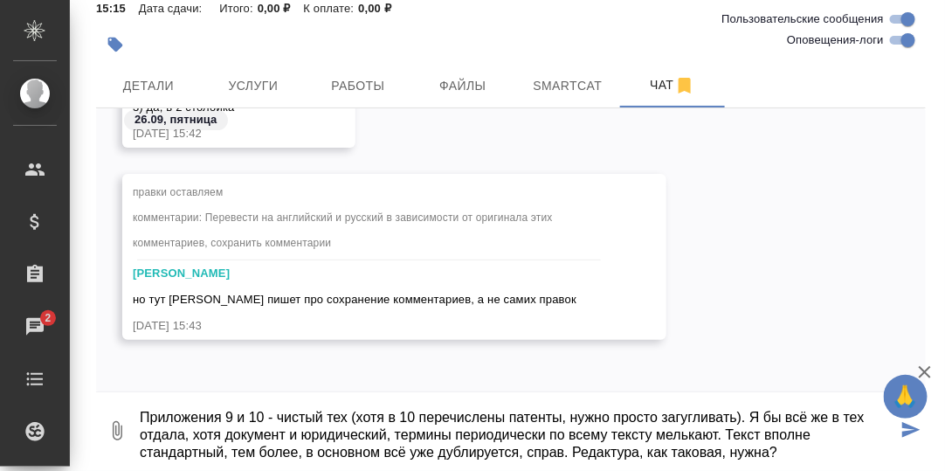
click at [563, 454] on textarea "Приложения 9 и 10 - чистый тех (хотя в 10 перечислены патенты, нужно просто заг…" at bounding box center [517, 430] width 759 height 59
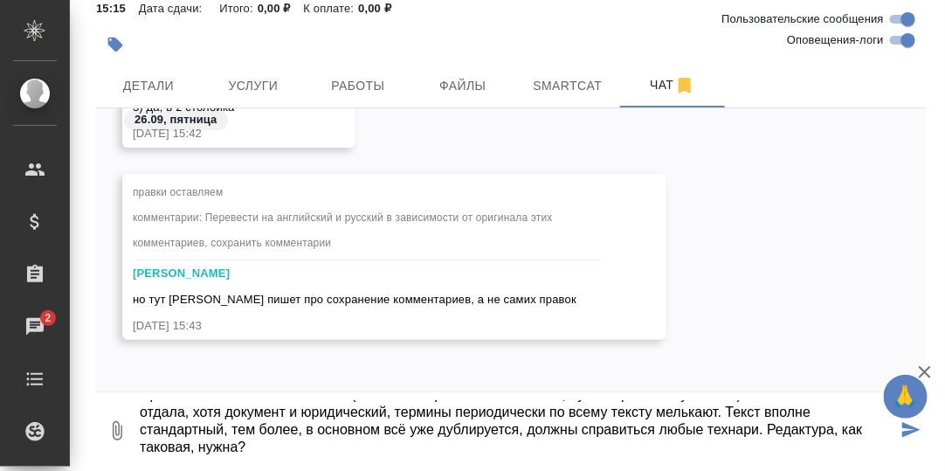
scroll to position [4999, 0]
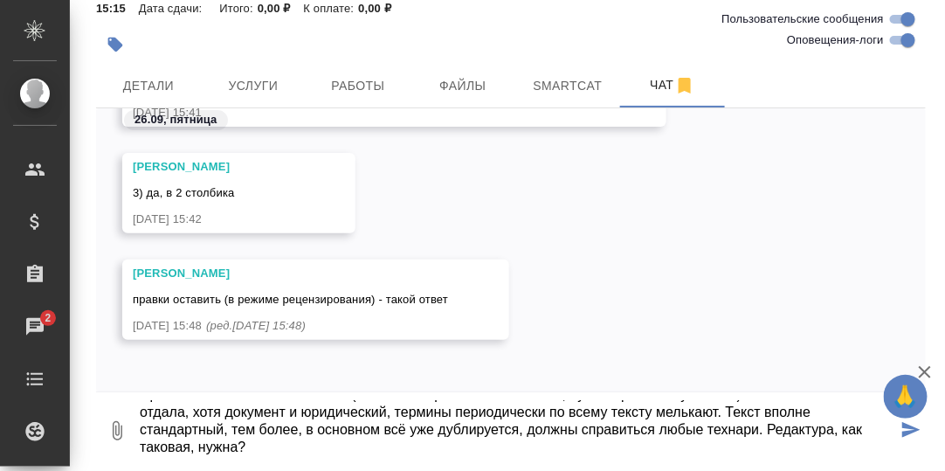
click at [299, 443] on textarea "Приложения 9 и 10 - чистый тех (хотя в 10 перечислены патенты, нужно просто заг…" at bounding box center [517, 430] width 759 height 59
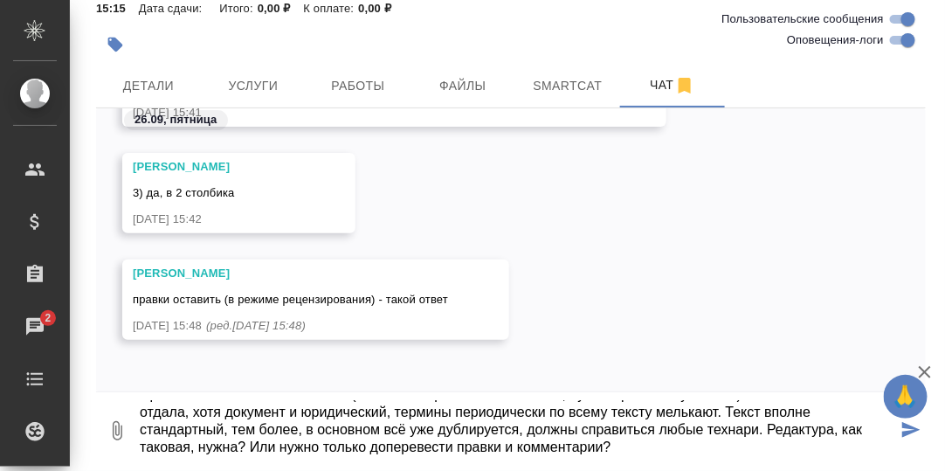
type textarea "Приложения 9 и 10 - чистый тех (хотя в 10 перечислены патенты, нужно просто заг…"
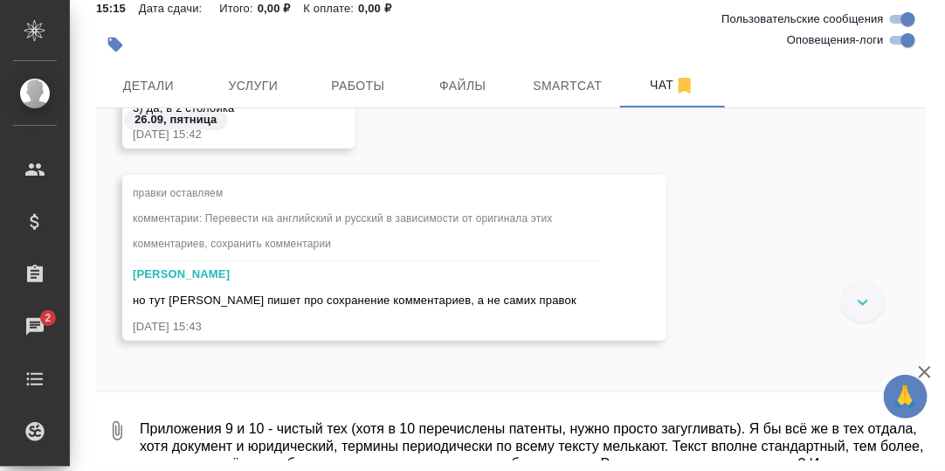
scroll to position [5345, 0]
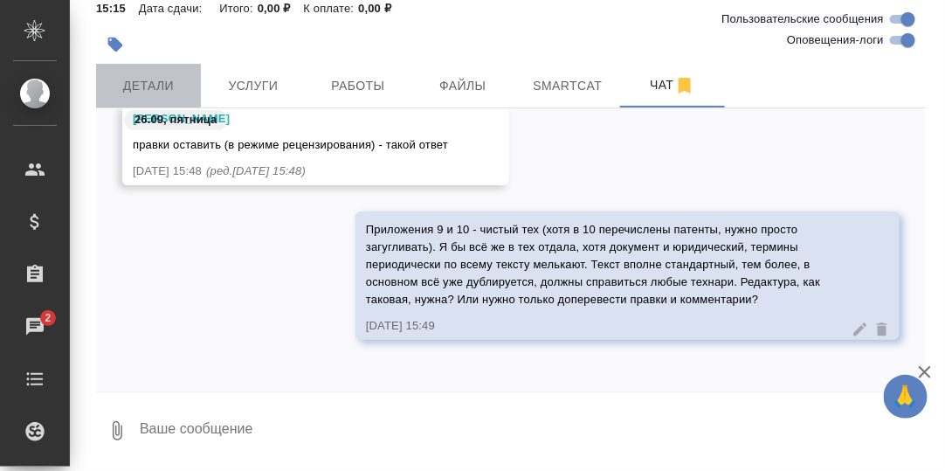
click at [163, 86] on span "Детали" at bounding box center [149, 86] width 84 height 22
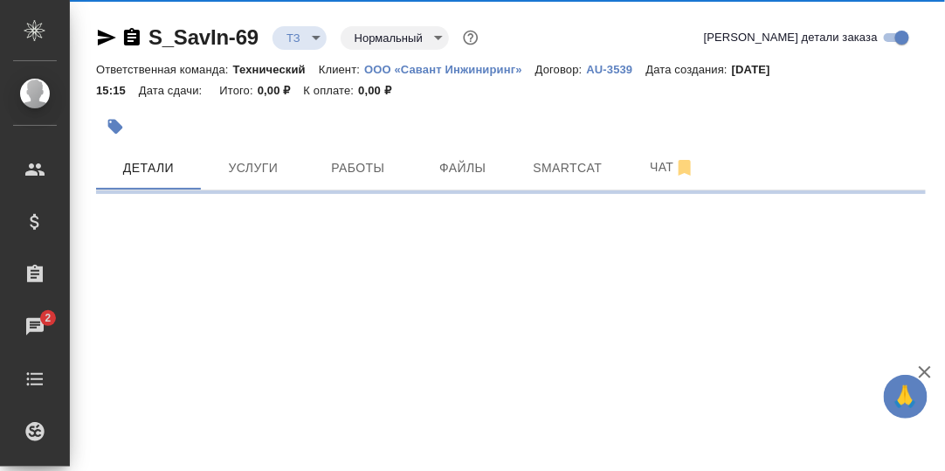
select select "RU"
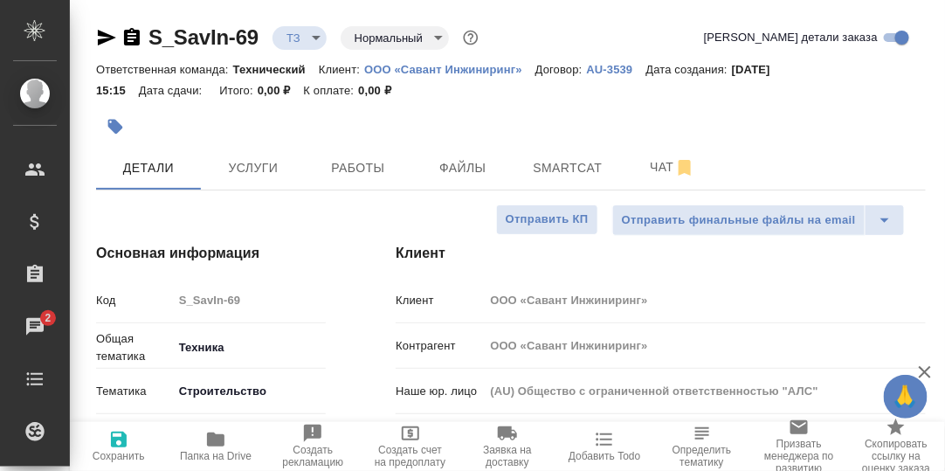
type textarea "x"
click at [659, 168] on span "Чат" at bounding box center [672, 167] width 84 height 22
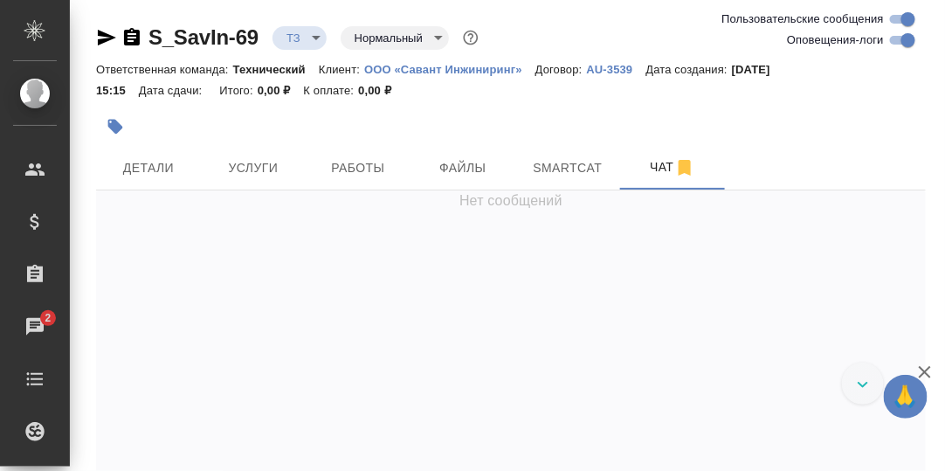
scroll to position [6224, 0]
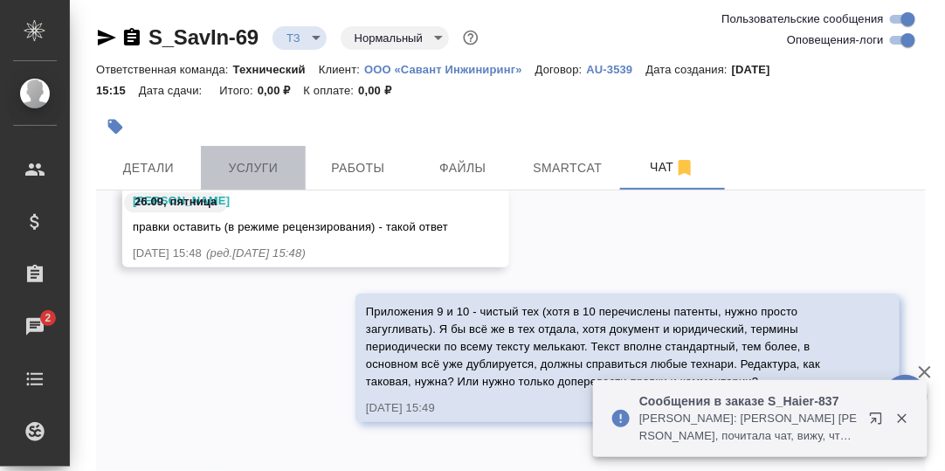
click at [260, 164] on span "Услуги" at bounding box center [253, 168] width 84 height 22
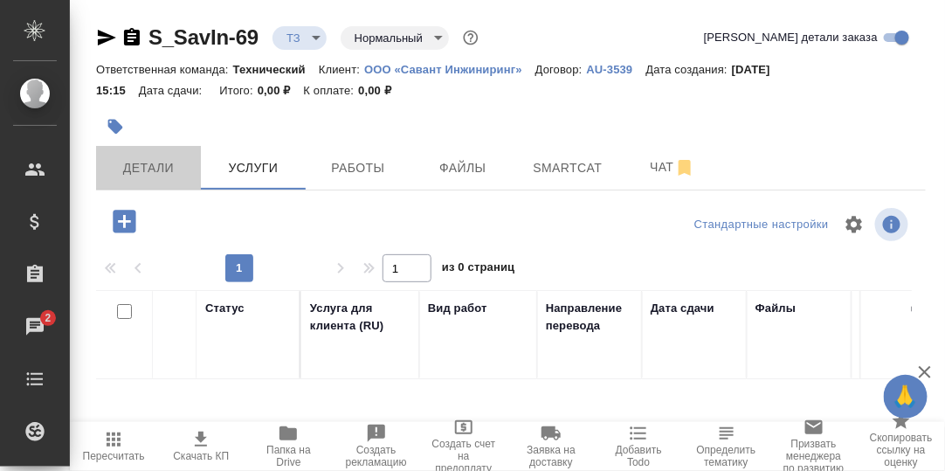
drag, startPoint x: 161, startPoint y: 160, endPoint x: 255, endPoint y: 200, distance: 102.5
click at [161, 159] on span "Детали" at bounding box center [149, 168] width 84 height 22
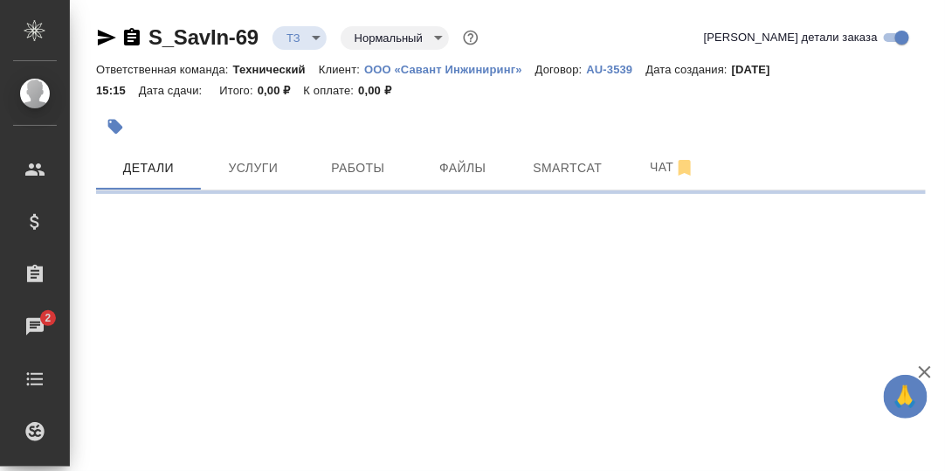
select select "RU"
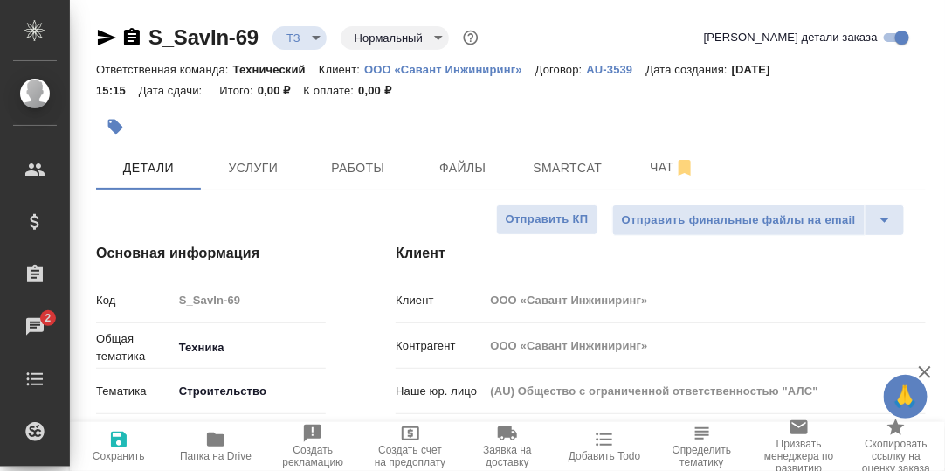
type textarea "x"
drag, startPoint x: 259, startPoint y: 35, endPoint x: 138, endPoint y: 35, distance: 121.3
click at [138, 35] on div "S_SavIn-69 ТЗ tz Нормальный normal" at bounding box center [289, 38] width 386 height 28
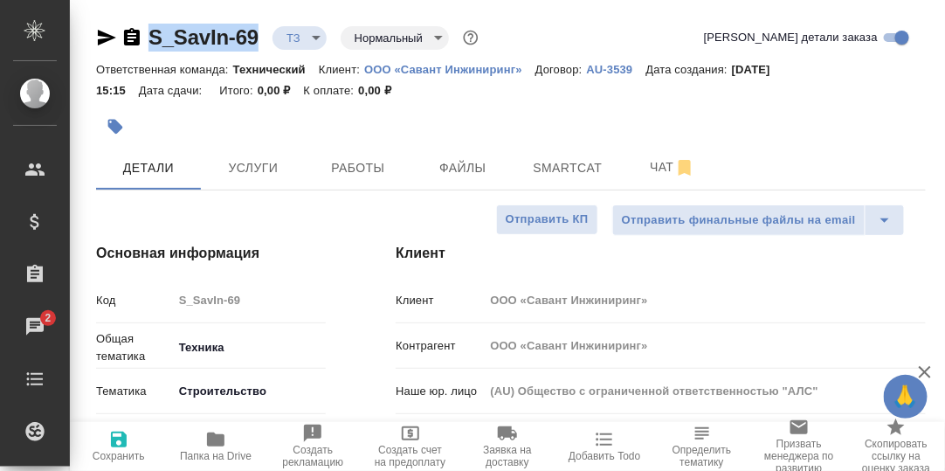
copy link "S_SavIn-69"
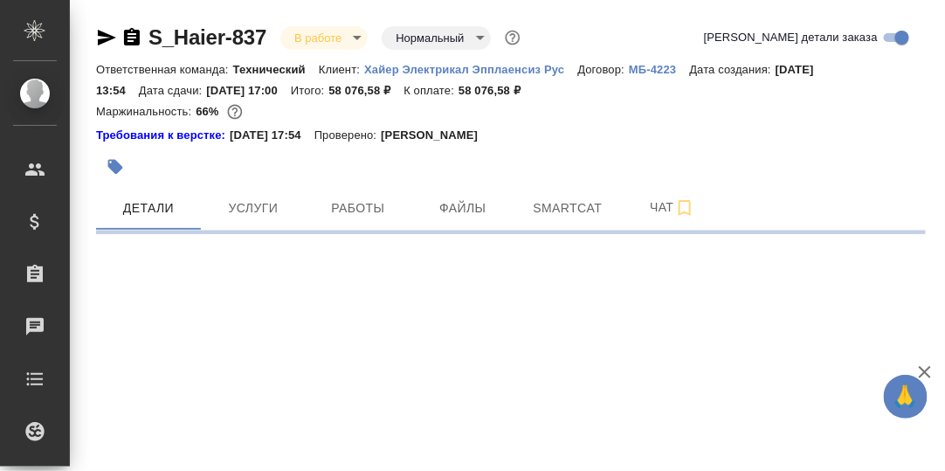
select select "RU"
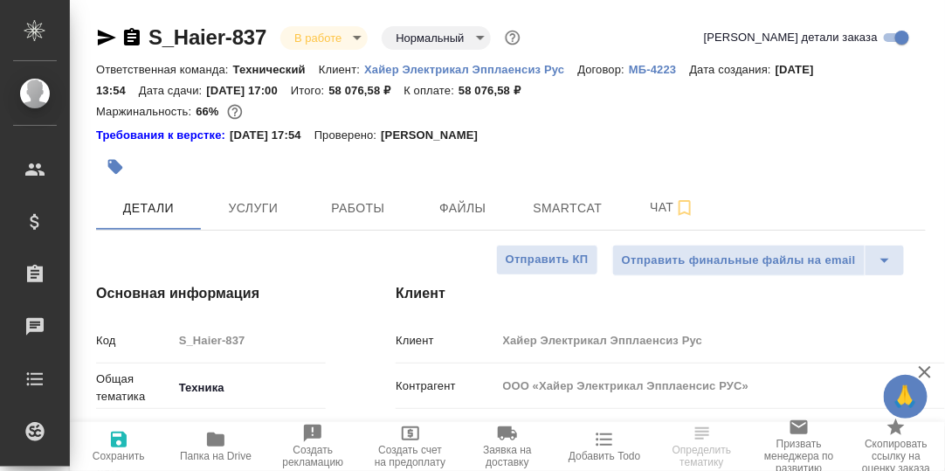
type textarea "x"
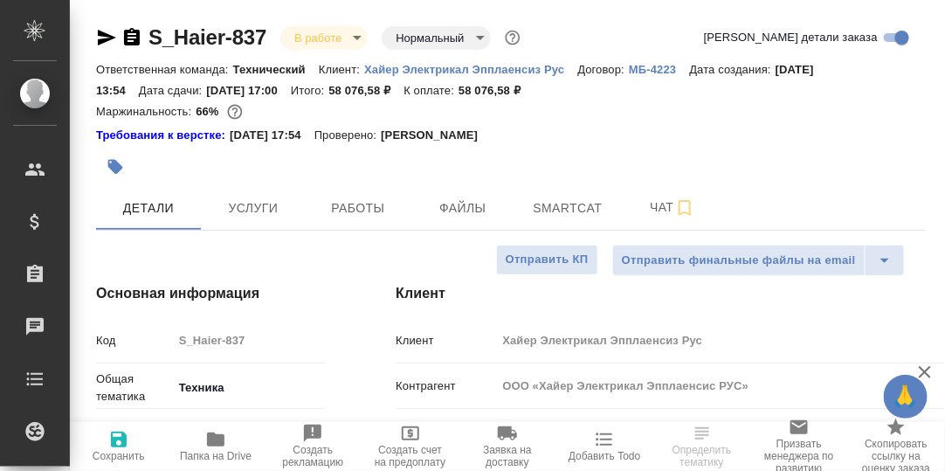
type textarea "x"
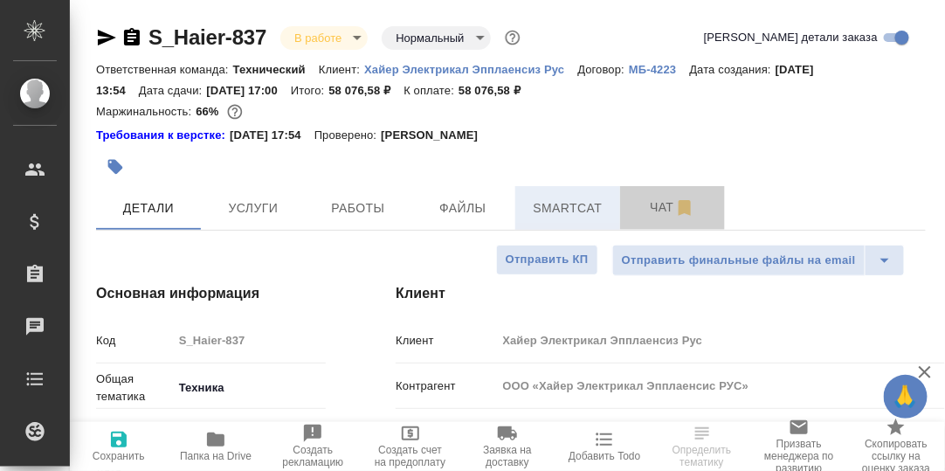
drag, startPoint x: 663, startPoint y: 208, endPoint x: 563, endPoint y: 204, distance: 100.5
click at [663, 208] on span "Чат" at bounding box center [672, 207] width 84 height 22
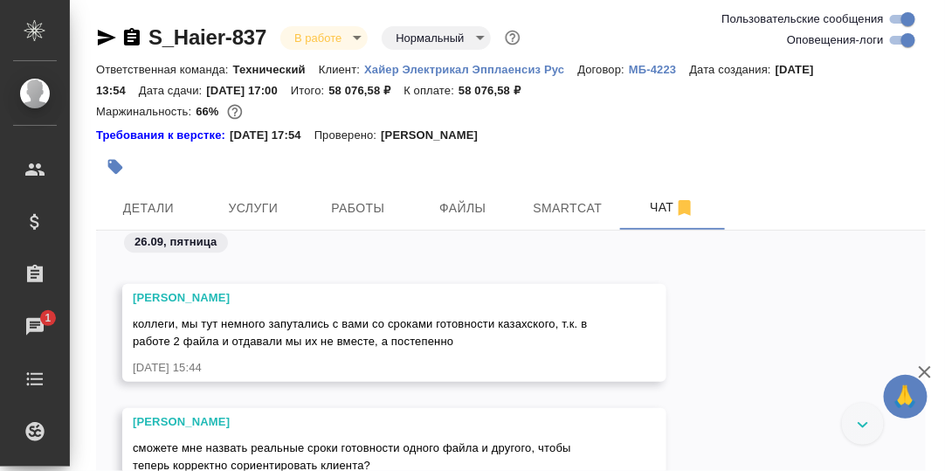
scroll to position [73559, 0]
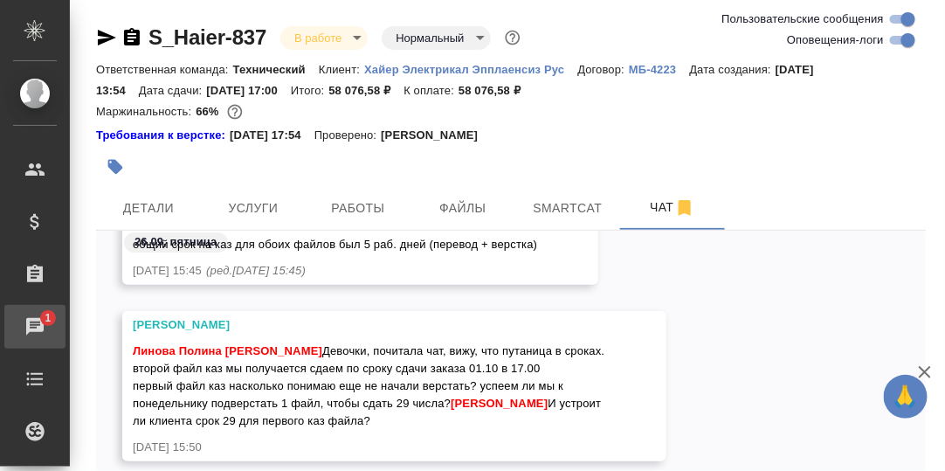
click at [34, 322] on div "Чаты" at bounding box center [13, 326] width 44 height 26
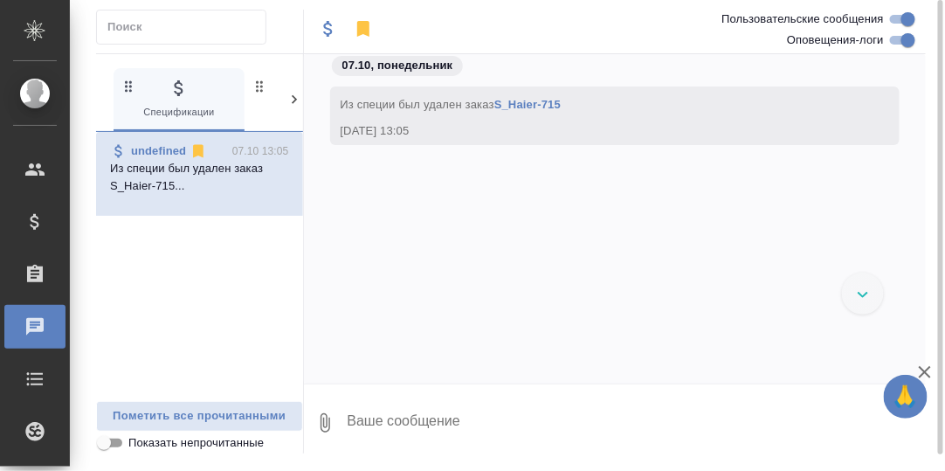
click at [291, 99] on icon at bounding box center [293, 99] width 17 height 17
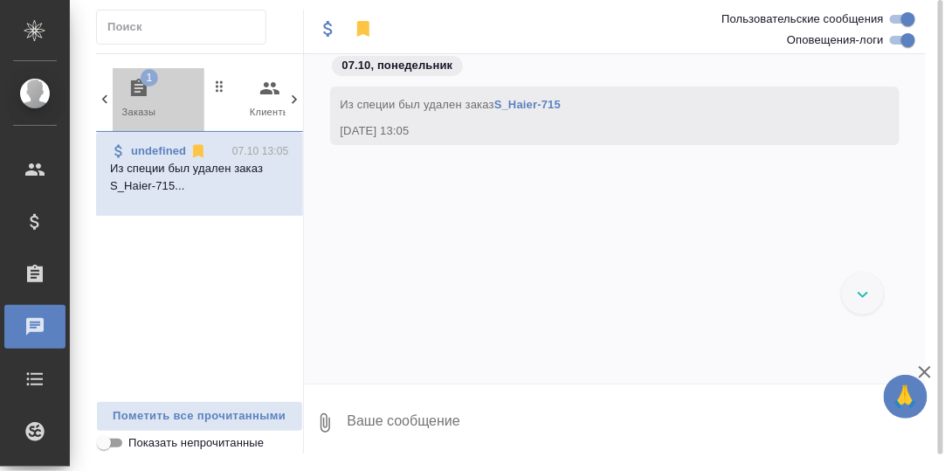
drag, startPoint x: 134, startPoint y: 87, endPoint x: 186, endPoint y: 142, distance: 75.9
click at [134, 88] on icon "button" at bounding box center [138, 88] width 21 height 21
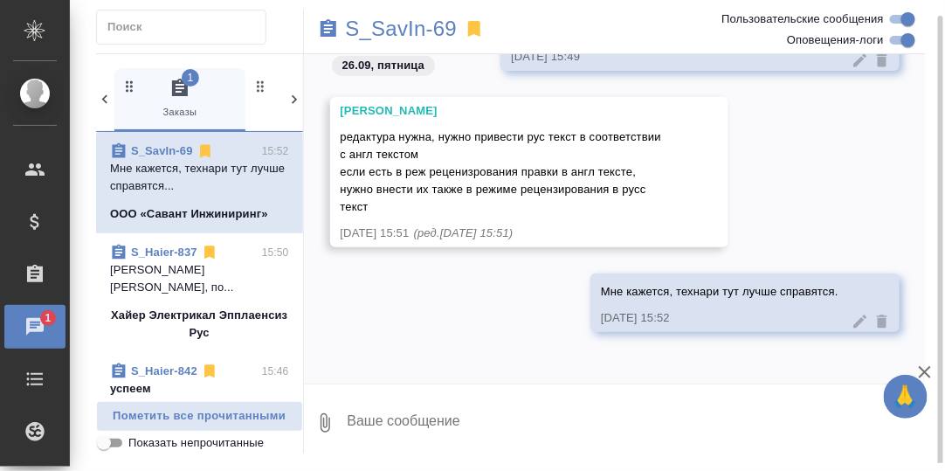
scroll to position [86, 0]
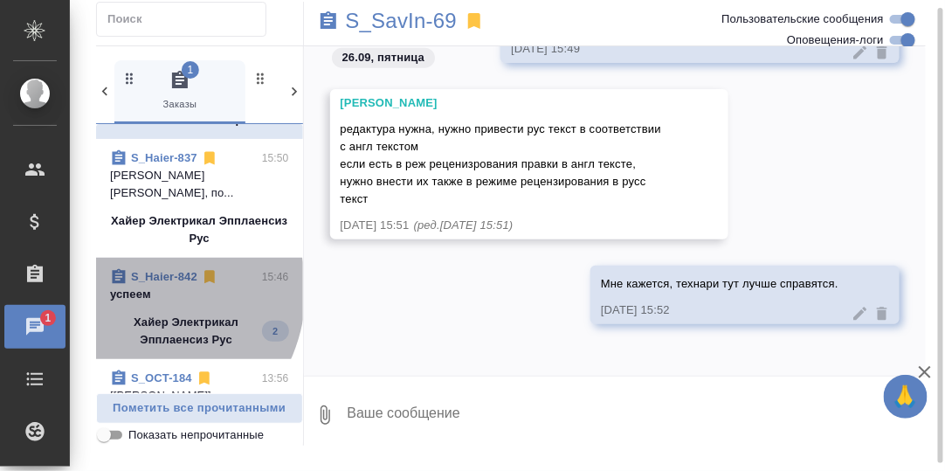
click at [139, 289] on p "успеем" at bounding box center [199, 293] width 179 height 17
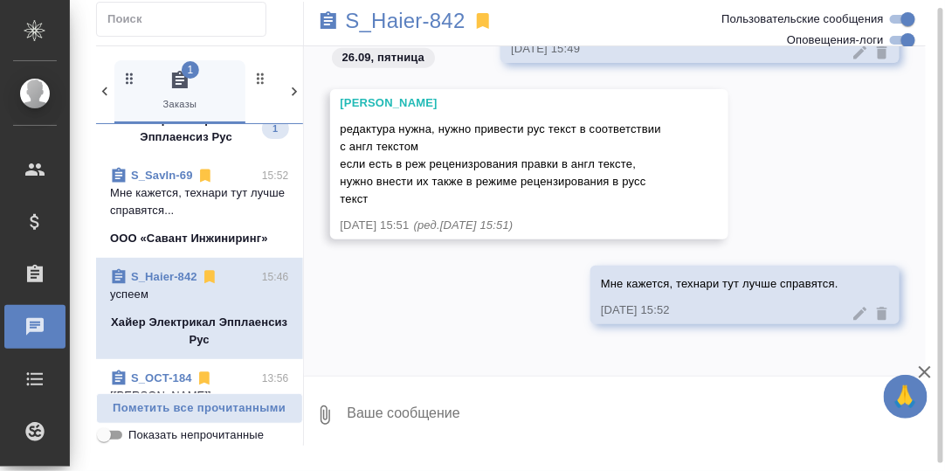
scroll to position [0, 0]
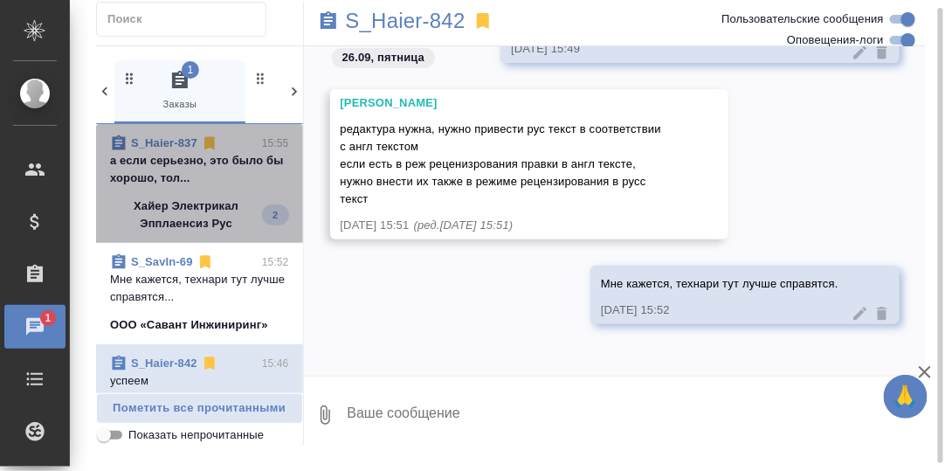
click at [203, 164] on p "а если серьезно, это было бы хорошо, тол..." at bounding box center [199, 169] width 179 height 35
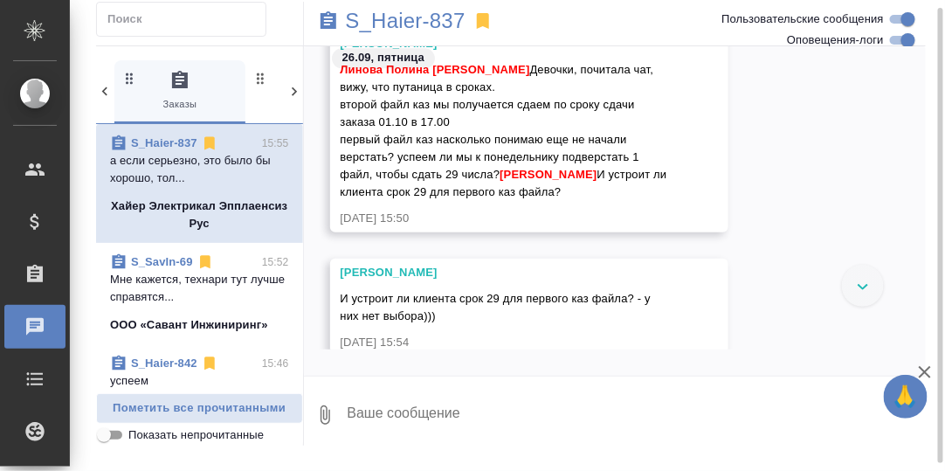
scroll to position [27050, 0]
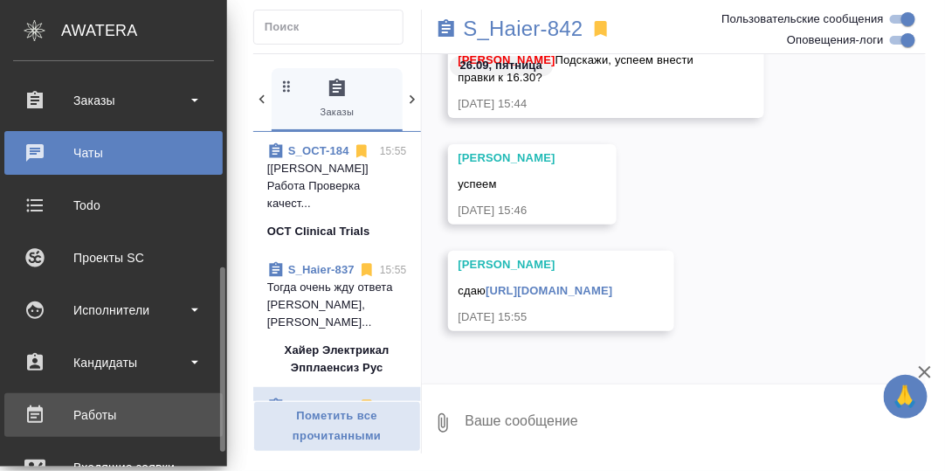
scroll to position [261, 0]
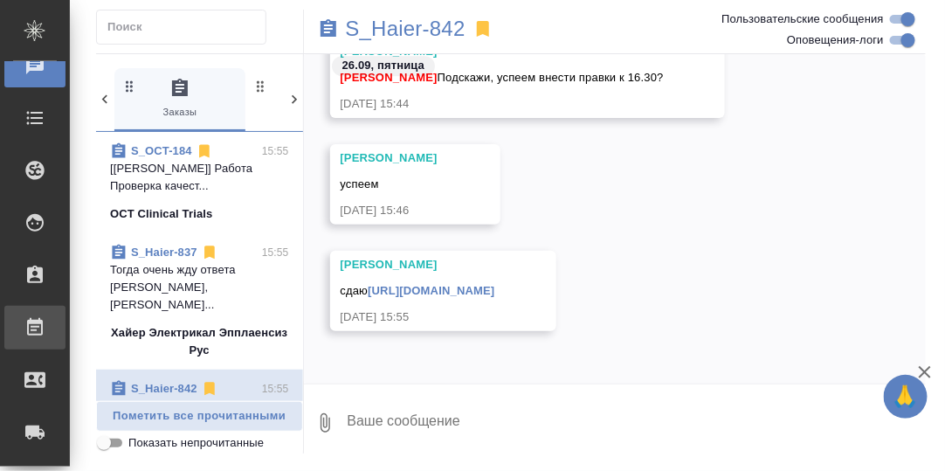
click at [35, 323] on div "Работы" at bounding box center [13, 327] width 44 height 26
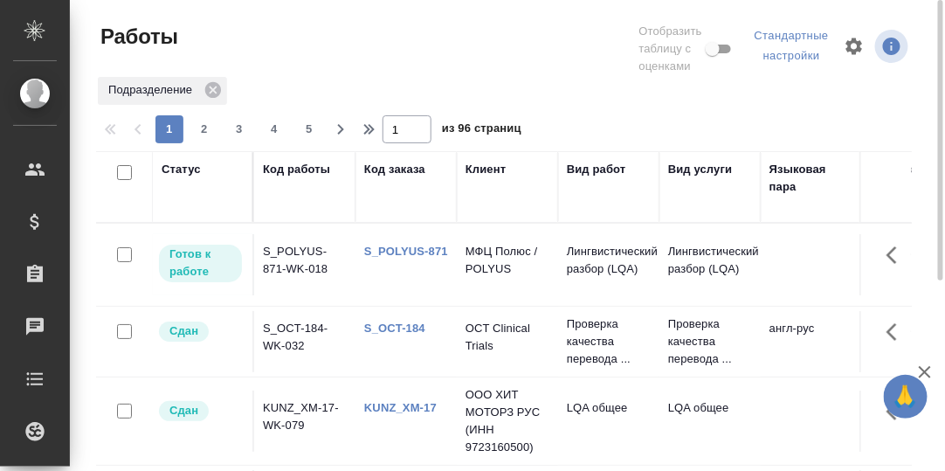
click at [181, 157] on th "Статус" at bounding box center [203, 187] width 101 height 72
click at [192, 165] on div "Статус" at bounding box center [180, 169] width 39 height 17
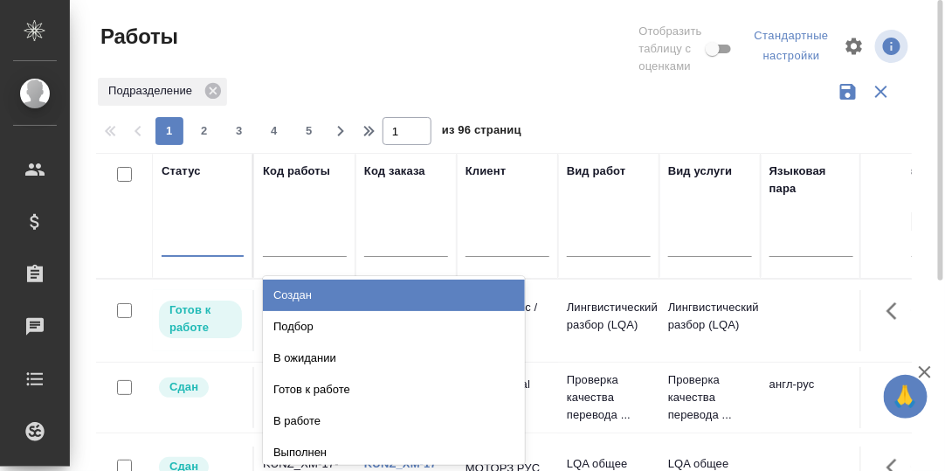
drag, startPoint x: 192, startPoint y: 165, endPoint x: 192, endPoint y: 238, distance: 73.3
click at [192, 238] on div at bounding box center [202, 238] width 82 height 25
click at [333, 306] on div "Создан" at bounding box center [394, 294] width 262 height 31
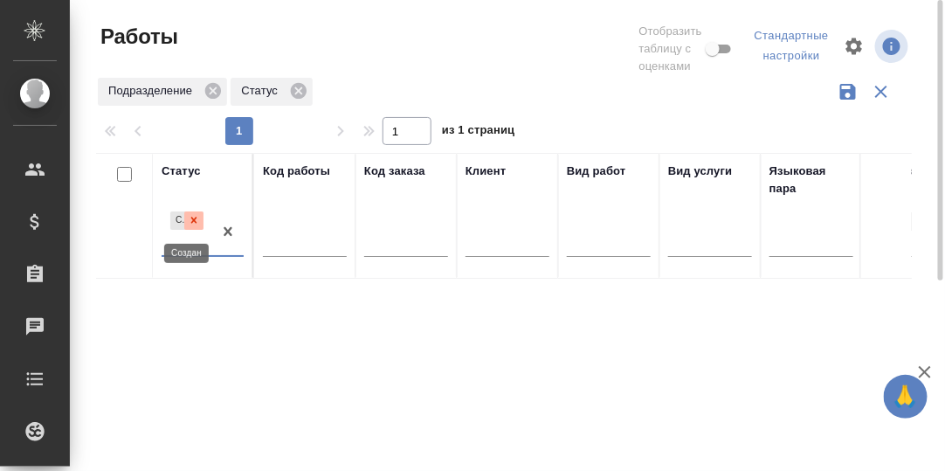
click at [193, 222] on icon at bounding box center [194, 220] width 6 height 6
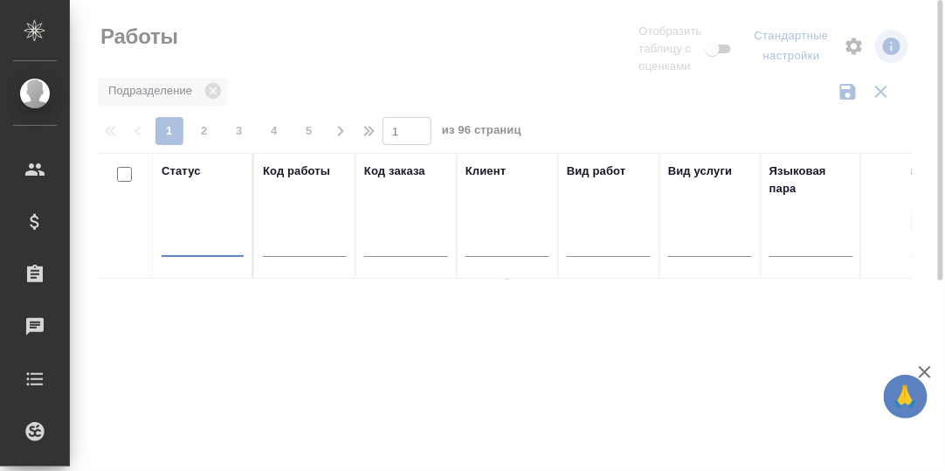
click at [194, 244] on div at bounding box center [202, 238] width 82 height 25
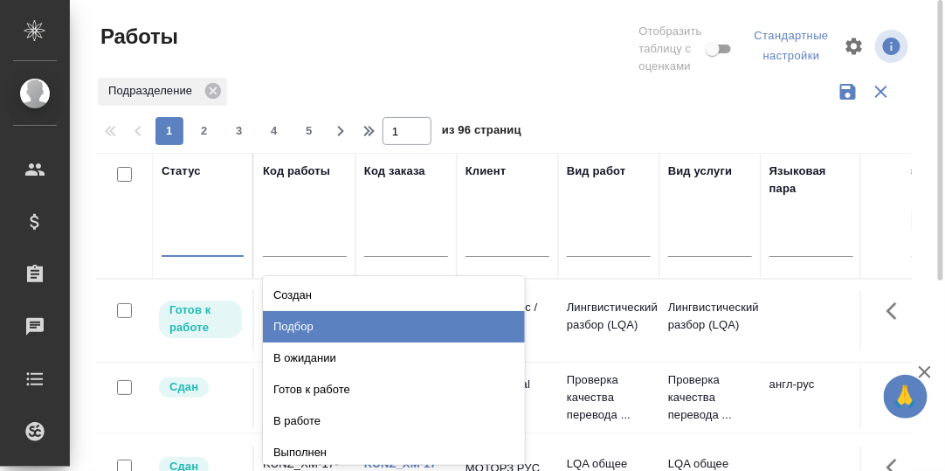
click at [299, 326] on div "Подбор" at bounding box center [394, 326] width 262 height 31
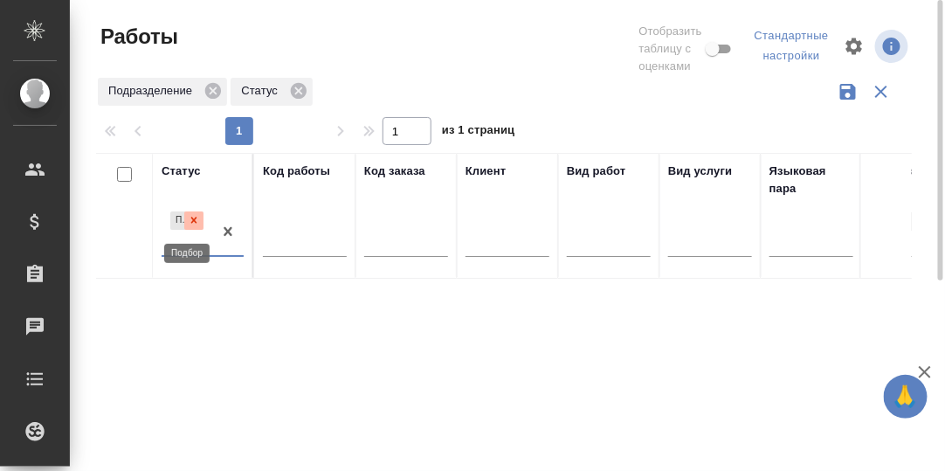
click at [192, 216] on icon at bounding box center [194, 220] width 12 height 12
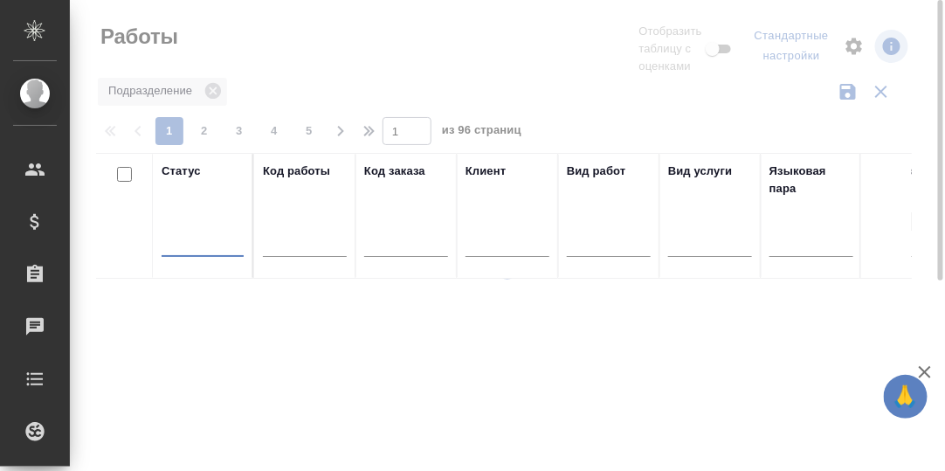
click at [199, 244] on div at bounding box center [202, 238] width 82 height 25
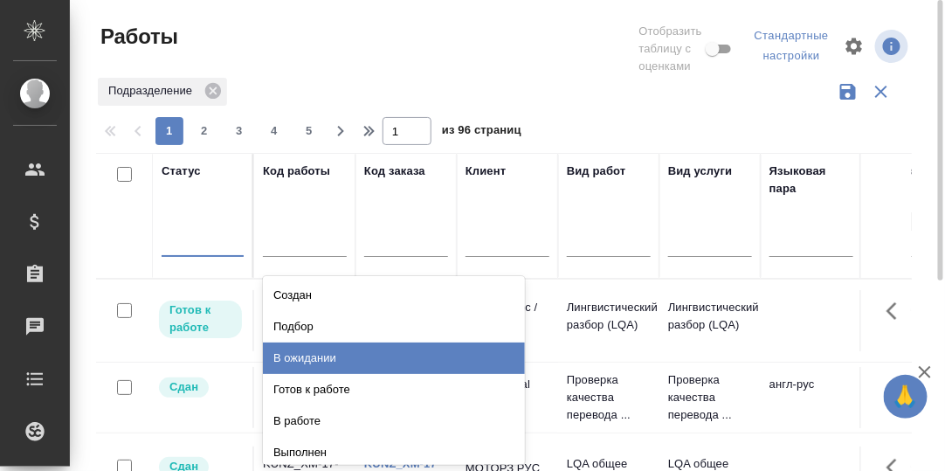
click at [300, 358] on div "В ожидании" at bounding box center [394, 357] width 262 height 31
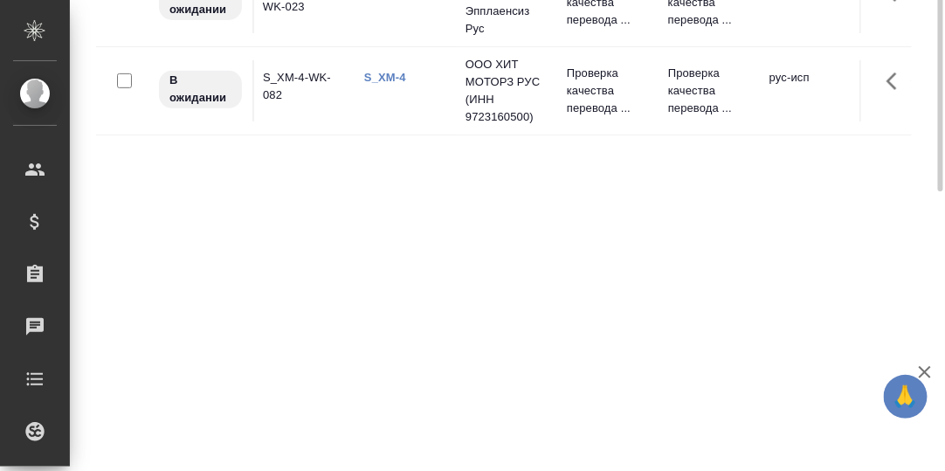
scroll to position [146, 0]
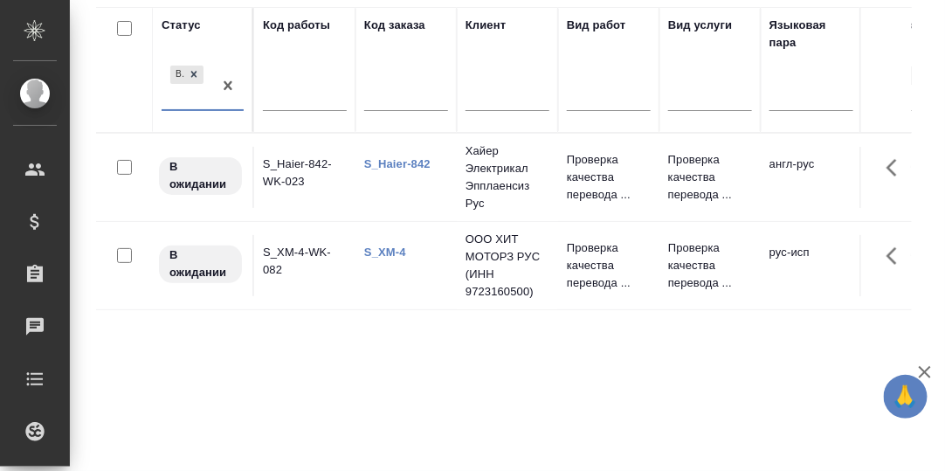
click at [400, 161] on link "S_Haier-842" at bounding box center [397, 163] width 66 height 13
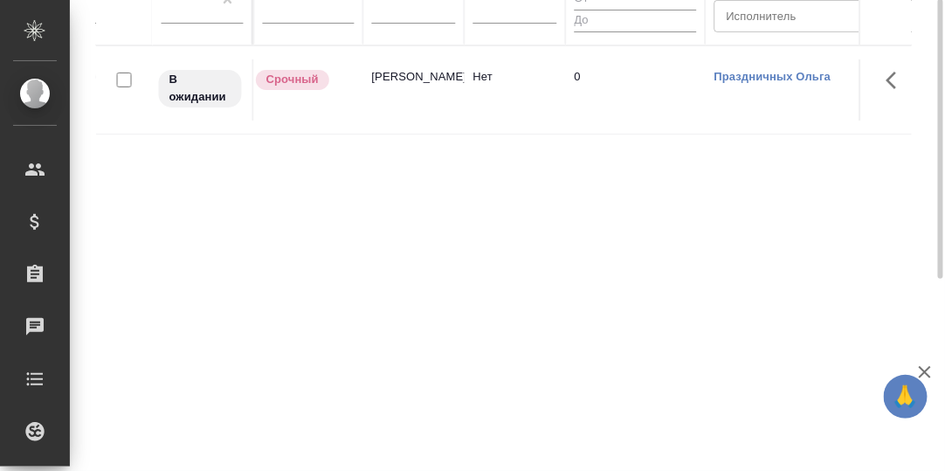
scroll to position [0, 0]
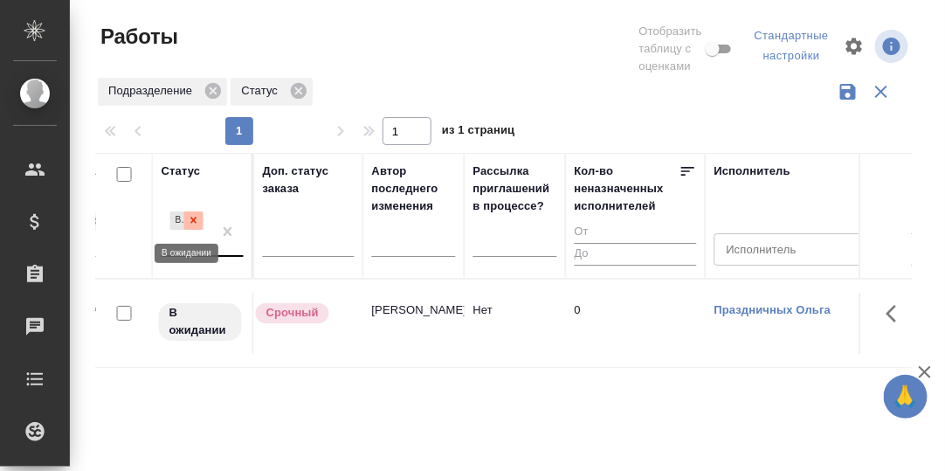
drag, startPoint x: 196, startPoint y: 216, endPoint x: 189, endPoint y: 244, distance: 29.4
click at [196, 215] on icon at bounding box center [194, 220] width 12 height 12
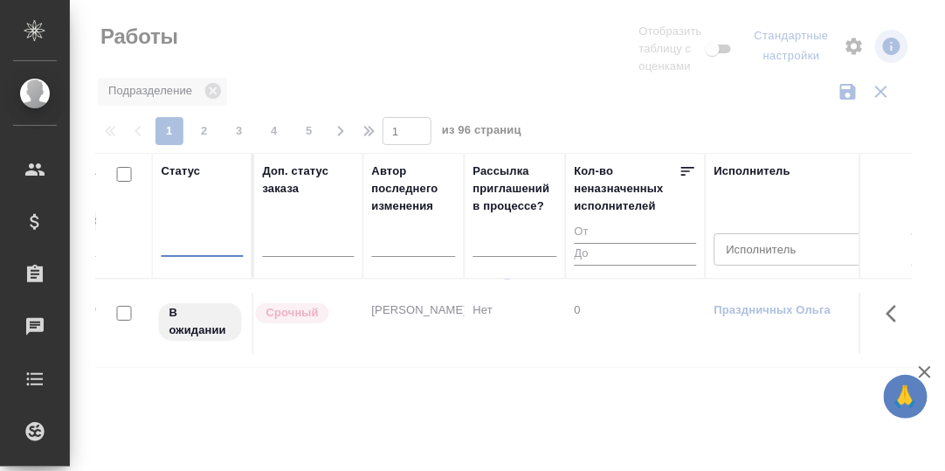
click at [189, 240] on div at bounding box center [202, 238] width 82 height 25
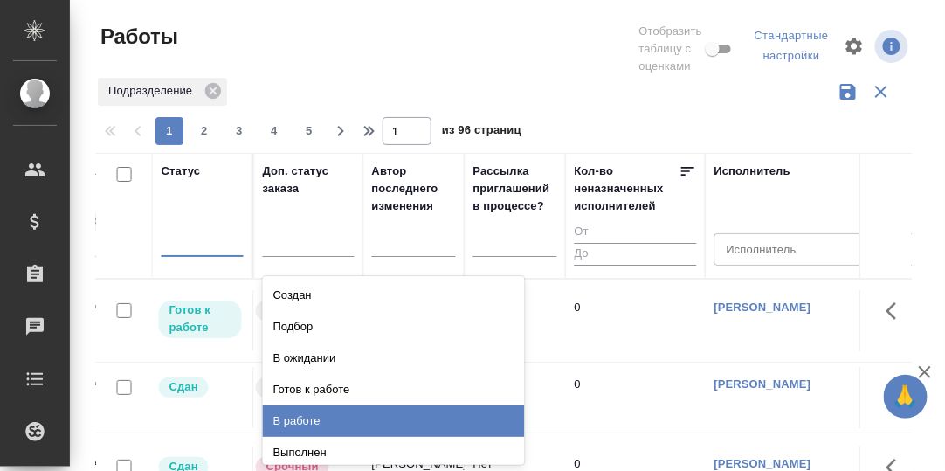
click at [310, 419] on div "В работе" at bounding box center [394, 420] width 262 height 31
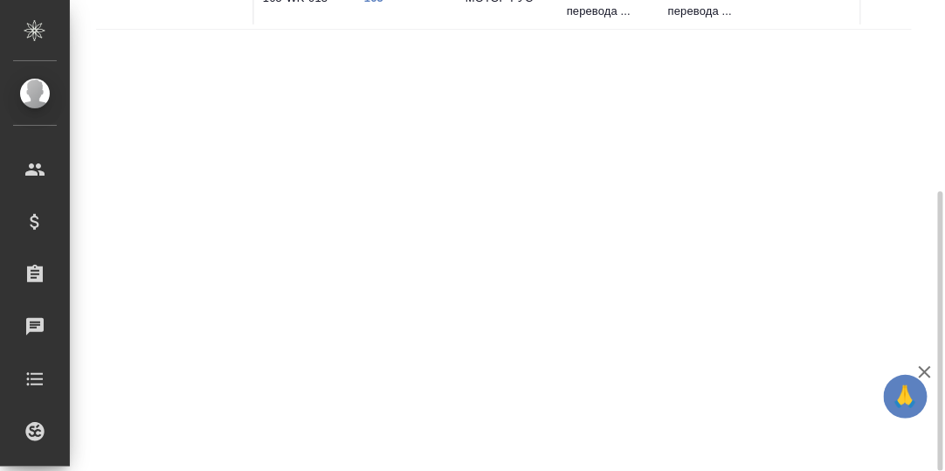
scroll to position [146, 0]
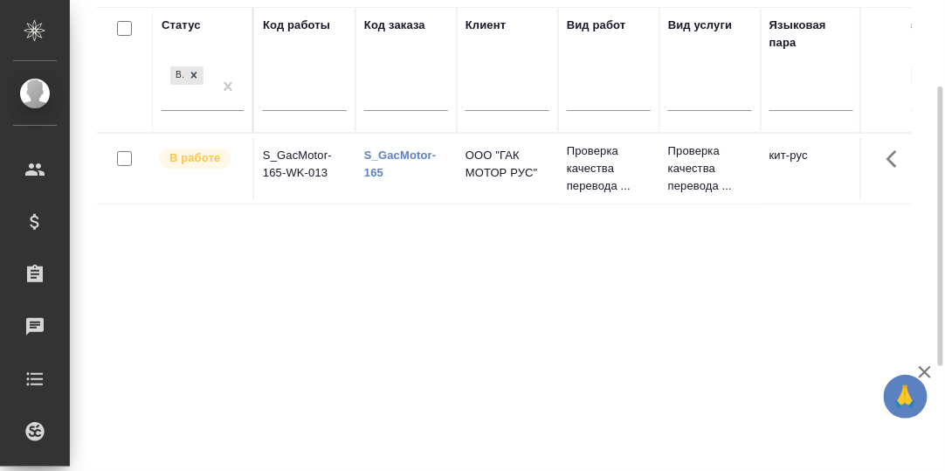
click at [394, 163] on link "S_GacMotor-165" at bounding box center [400, 163] width 72 height 31
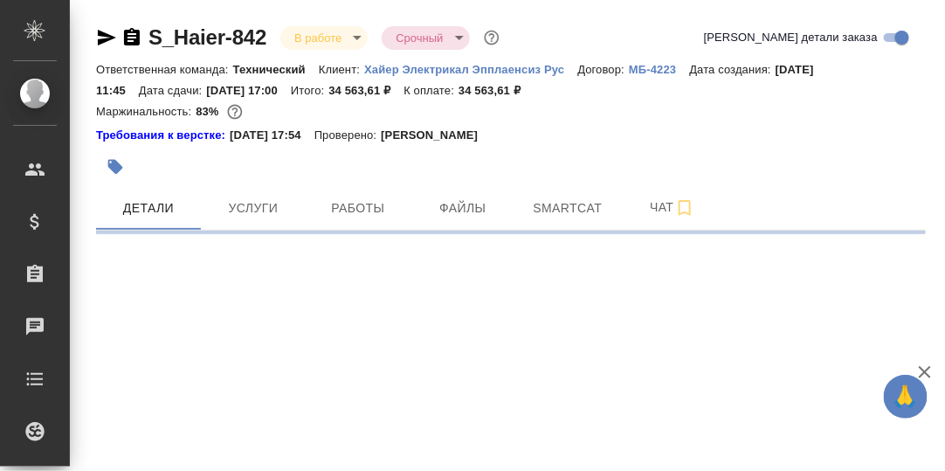
select select "RU"
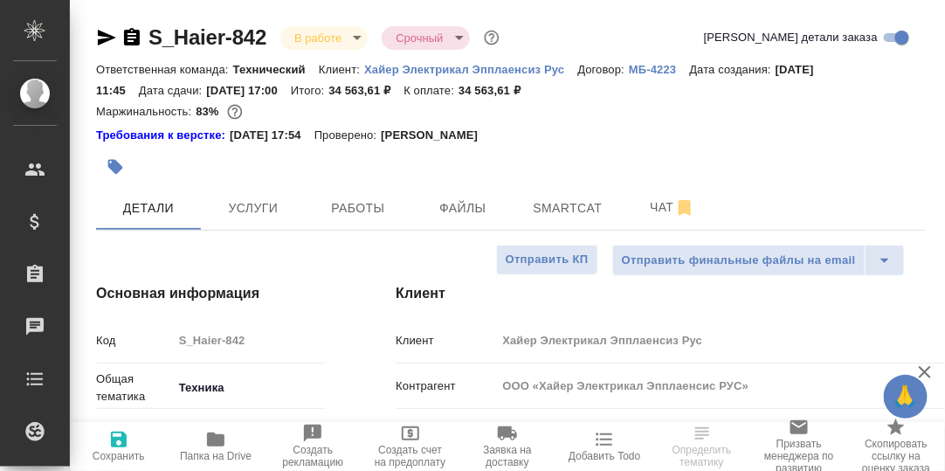
type textarea "x"
drag, startPoint x: 354, startPoint y: 212, endPoint x: 554, endPoint y: 358, distance: 247.4
click at [355, 212] on span "Работы" at bounding box center [358, 208] width 84 height 22
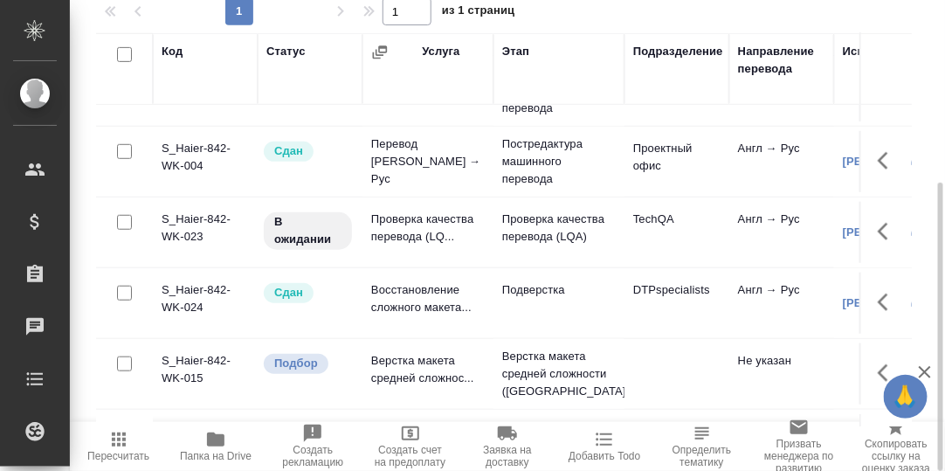
scroll to position [324, 0]
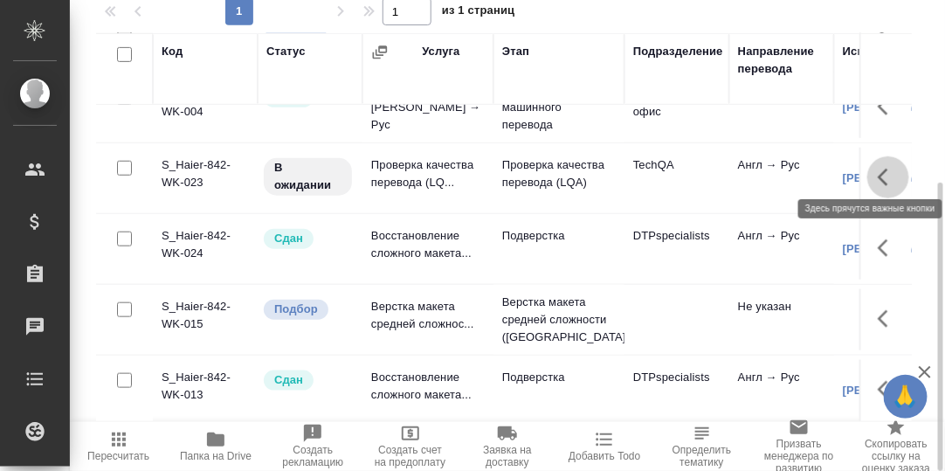
click at [877, 170] on icon "button" at bounding box center [882, 176] width 10 height 17
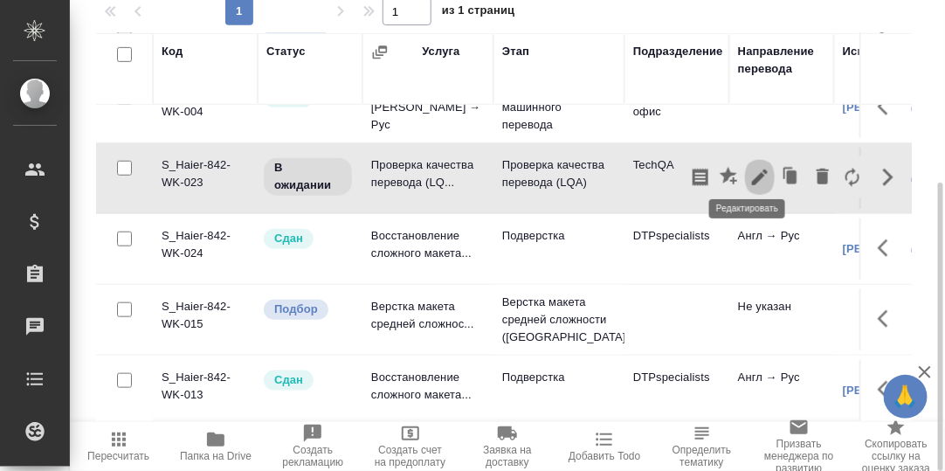
click at [752, 169] on icon "button" at bounding box center [760, 177] width 16 height 16
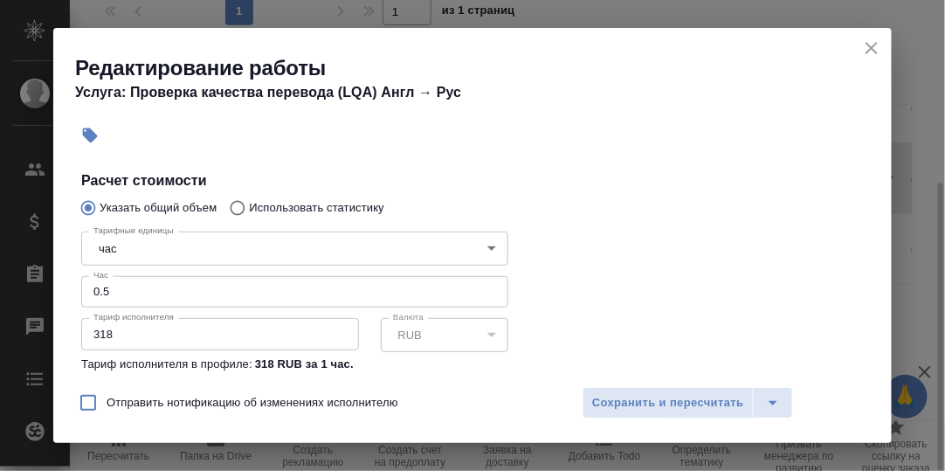
scroll to position [349, 0]
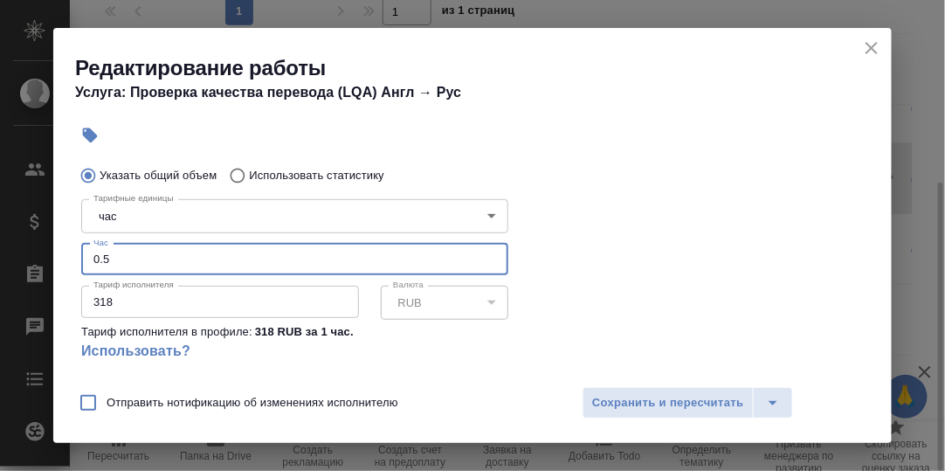
click at [105, 257] on input "0.5" at bounding box center [294, 259] width 427 height 31
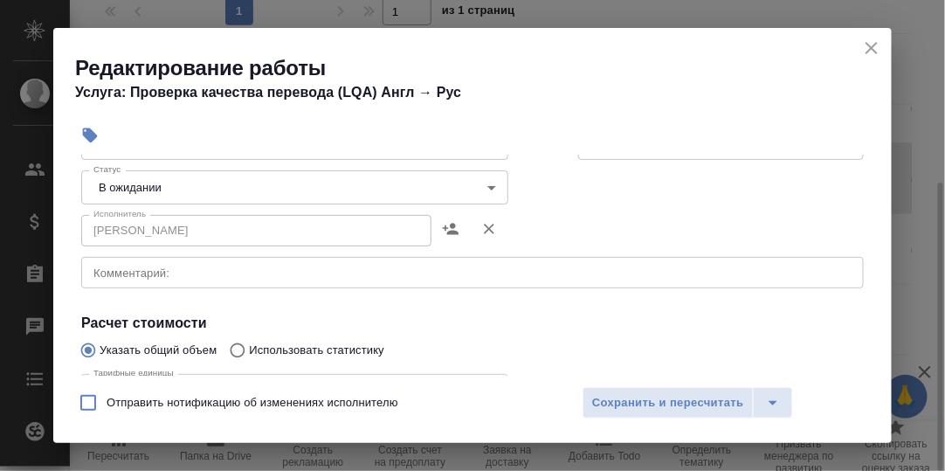
scroll to position [175, 0]
type input "0.8"
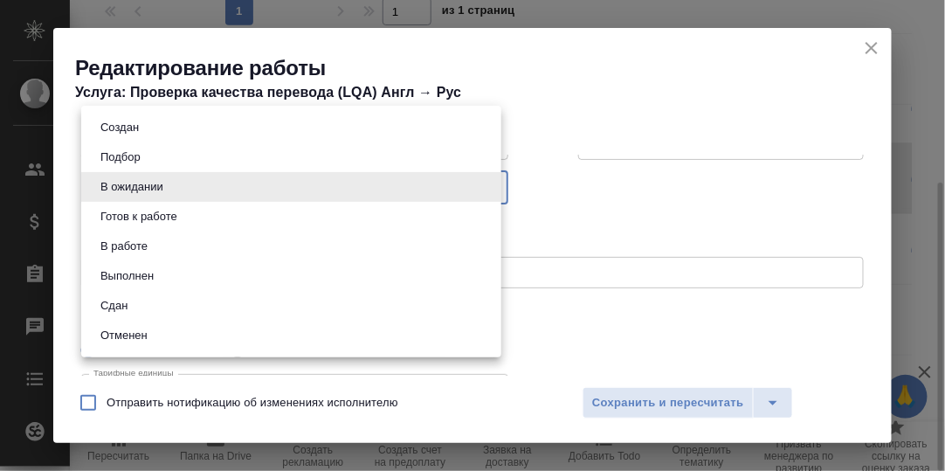
drag, startPoint x: 488, startPoint y: 187, endPoint x: 433, endPoint y: 198, distance: 56.2
click at [487, 187] on body "🙏 .cls-1 fill:#fff; AWATERA Румянцева Дарья d.rumyantseva Клиенты Спецификации …" at bounding box center [472, 235] width 945 height 471
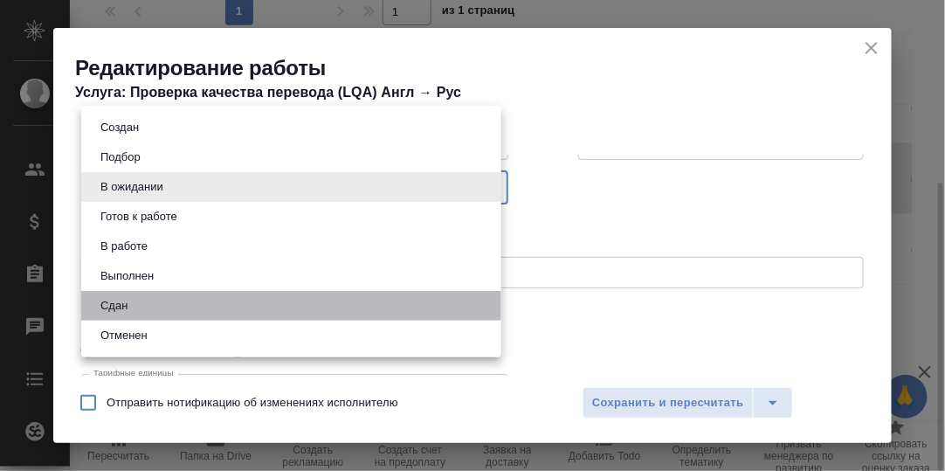
drag, startPoint x: 146, startPoint y: 301, endPoint x: 215, endPoint y: 316, distance: 70.5
click at [147, 301] on li "Сдан" at bounding box center [291, 306] width 420 height 30
type input "closed"
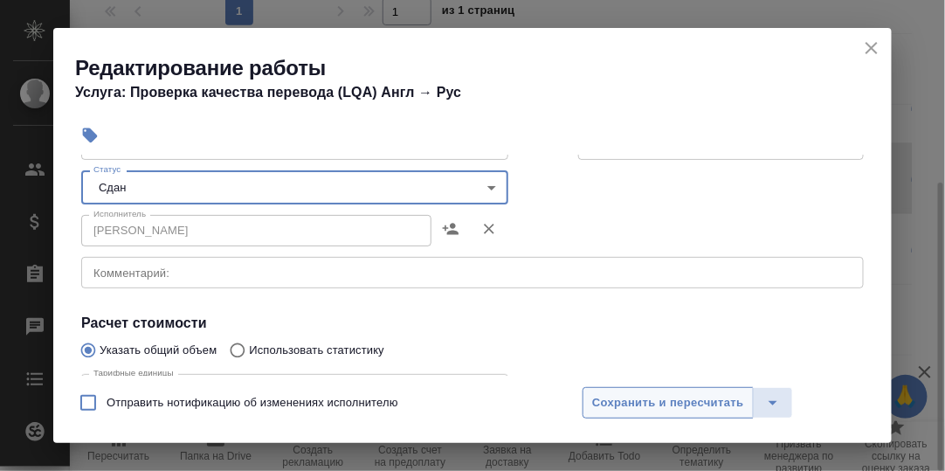
click at [627, 400] on span "Сохранить и пересчитать" at bounding box center [668, 403] width 152 height 20
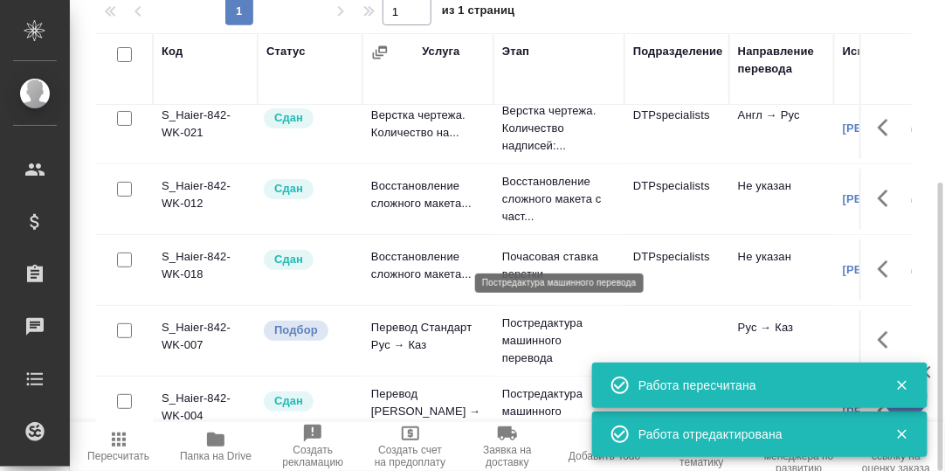
scroll to position [0, 0]
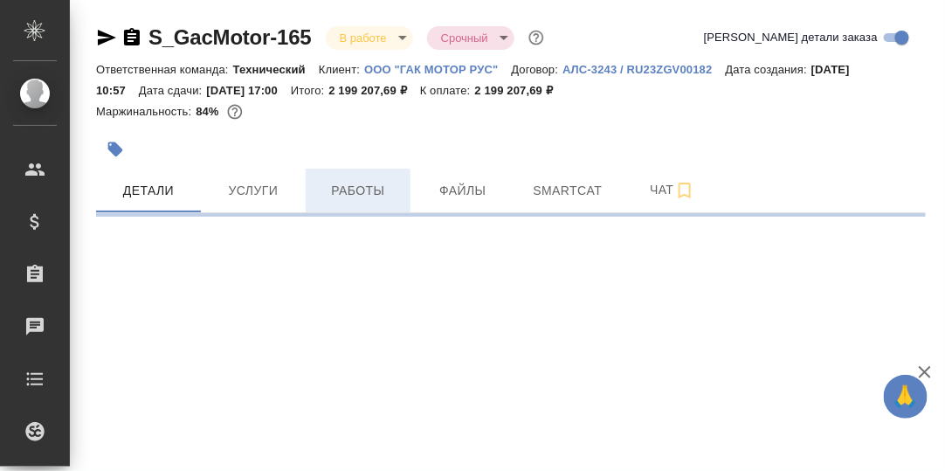
select select "RU"
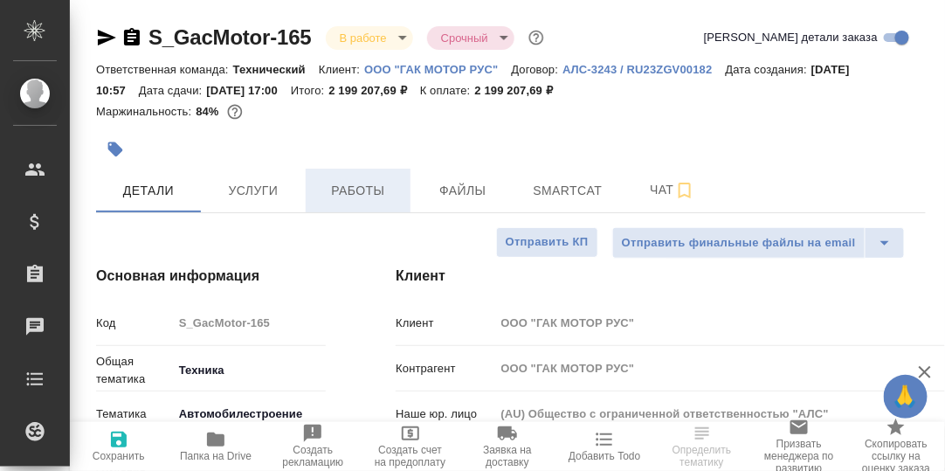
type textarea "x"
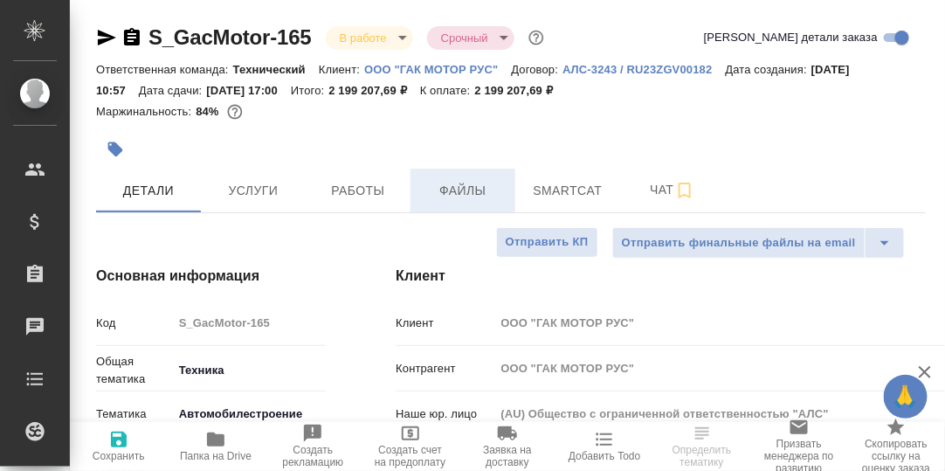
type textarea "x"
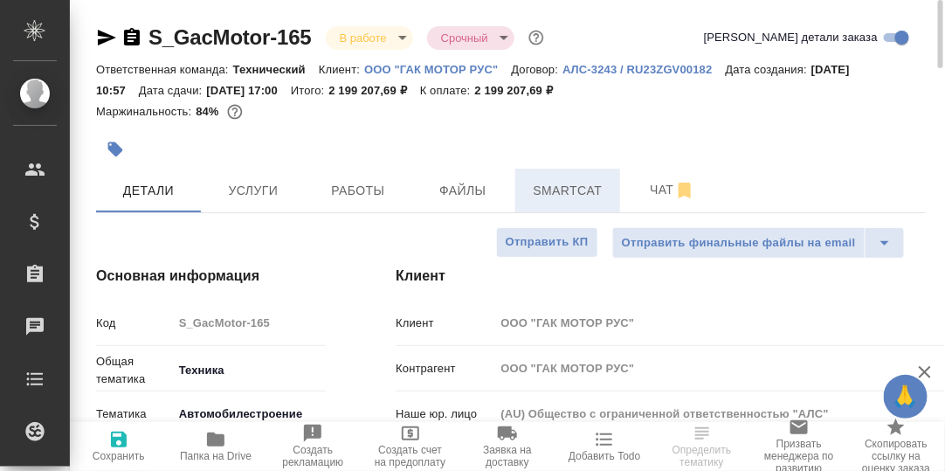
click at [556, 195] on span "Smartcat" at bounding box center [568, 191] width 84 height 22
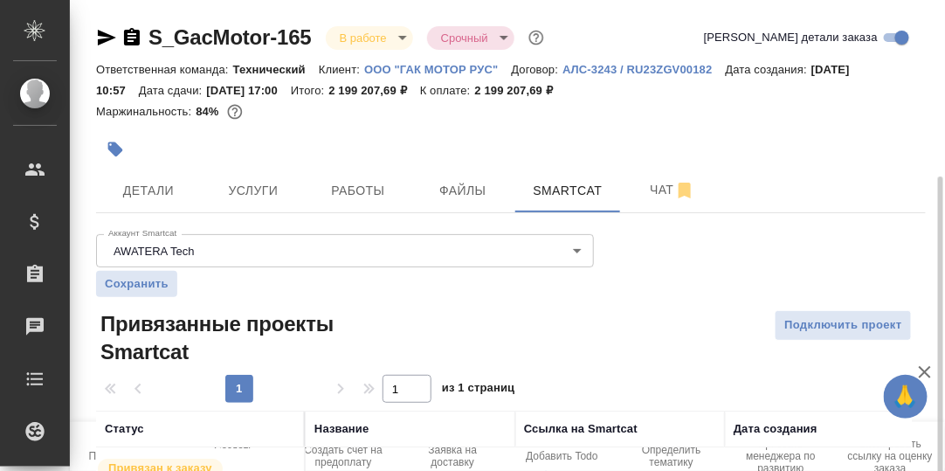
scroll to position [96, 0]
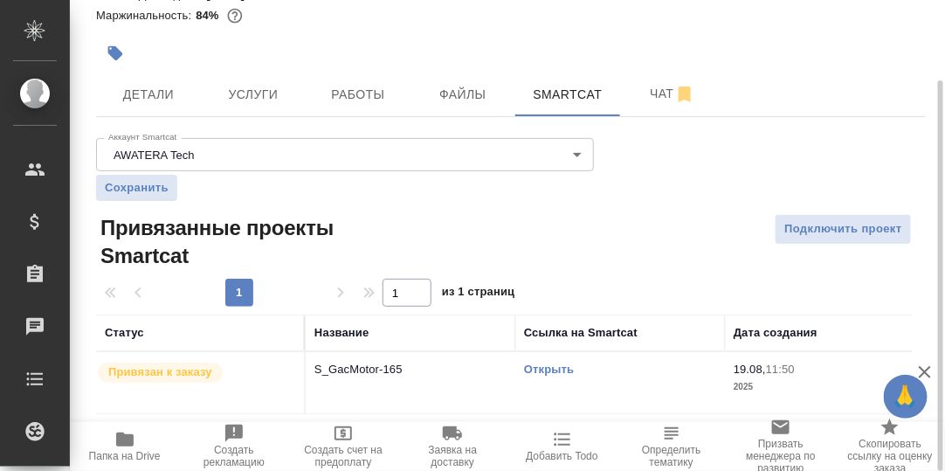
click at [550, 367] on link "Открыть" at bounding box center [549, 368] width 50 height 13
click at [560, 368] on link "Открыть" at bounding box center [549, 368] width 50 height 13
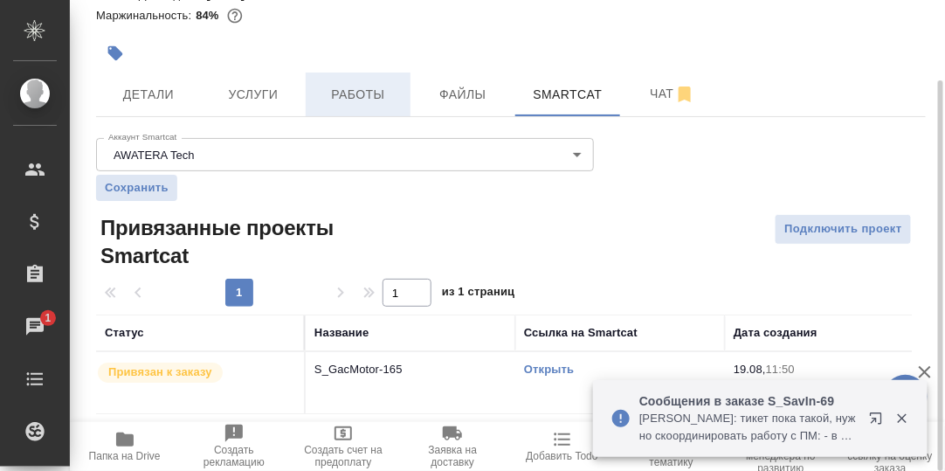
click at [340, 94] on span "Работы" at bounding box center [358, 95] width 84 height 22
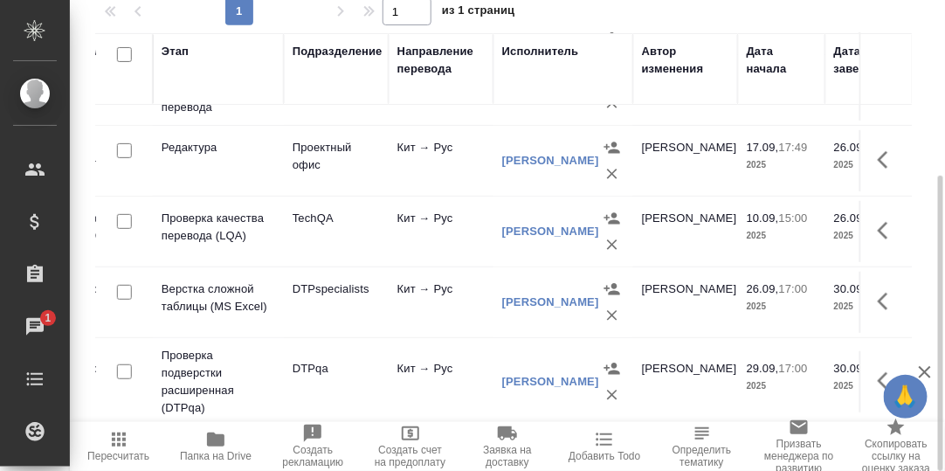
scroll to position [130, 0]
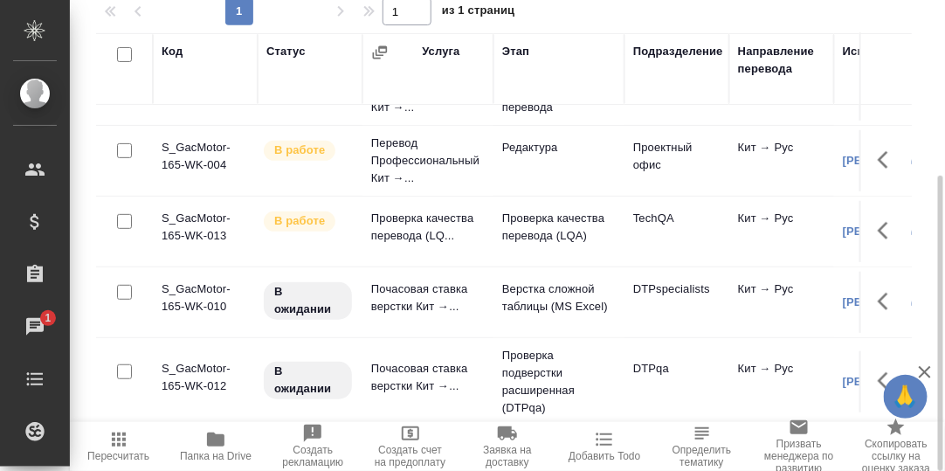
drag, startPoint x: 387, startPoint y: 421, endPoint x: 402, endPoint y: 406, distance: 21.0
click at [494, 440] on div "Пересчитать Папка на Drive Создать рекламацию Создать счет на предоплату Заявка…" at bounding box center [507, 446] width 875 height 49
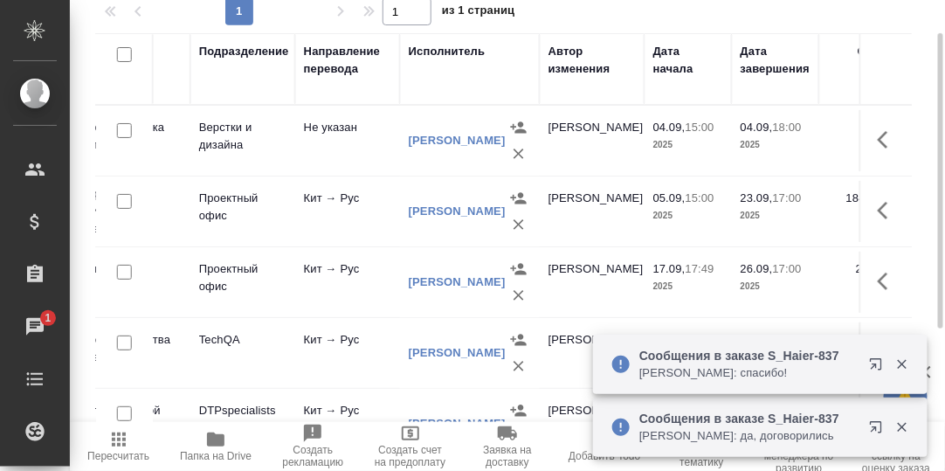
scroll to position [17, 0]
